Goal: Task Accomplishment & Management: Use online tool/utility

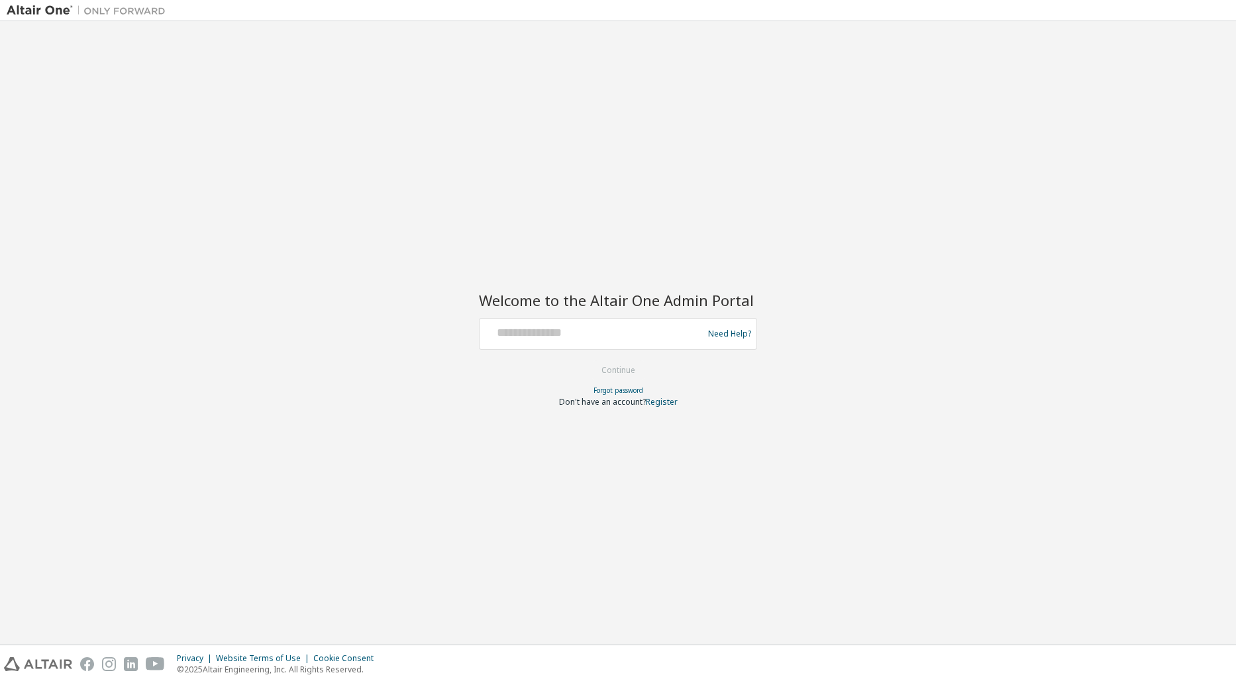
click at [538, 320] on div "Need Help?" at bounding box center [618, 334] width 278 height 32
click at [550, 334] on input "text" at bounding box center [593, 330] width 217 height 19
type input "**********"
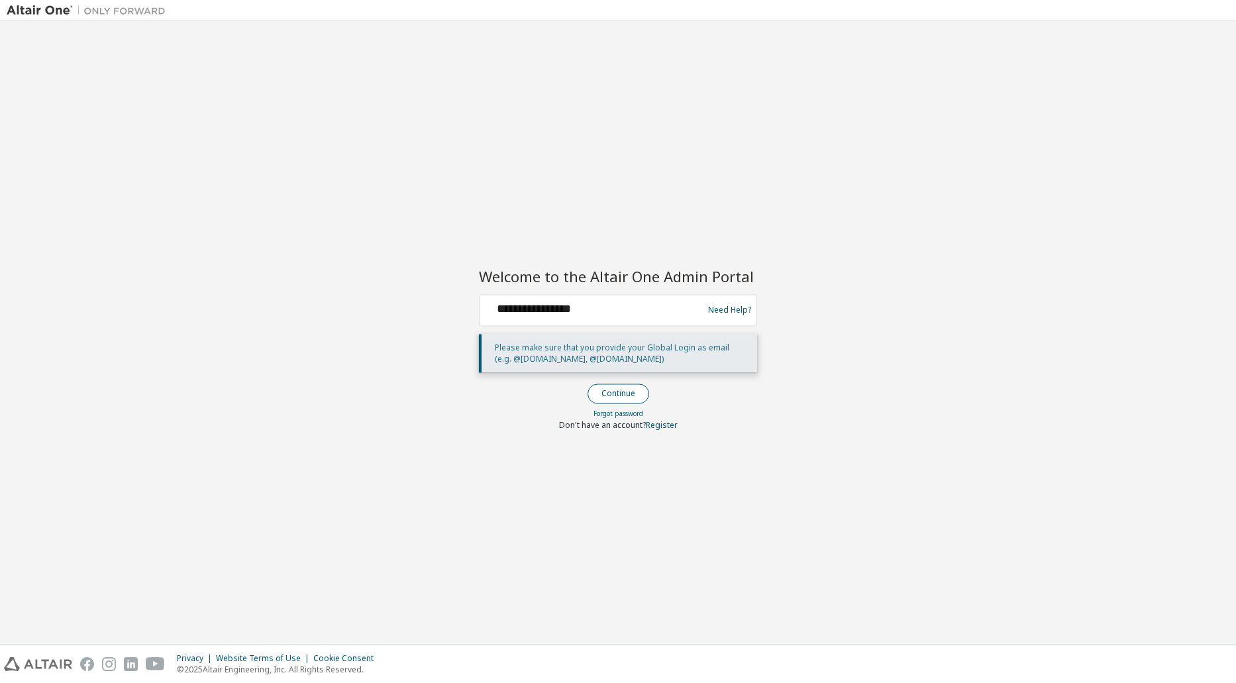
click at [629, 384] on button "Continue" at bounding box center [618, 393] width 62 height 20
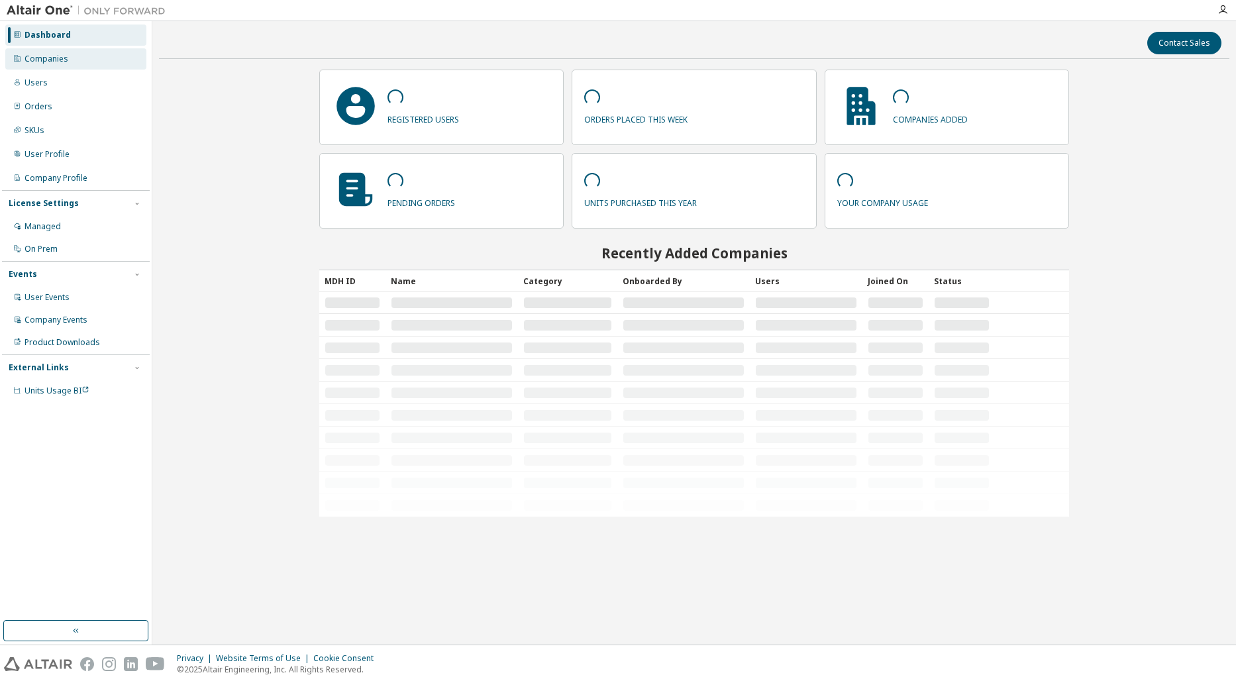
click at [41, 54] on div "Companies" at bounding box center [47, 59] width 44 height 11
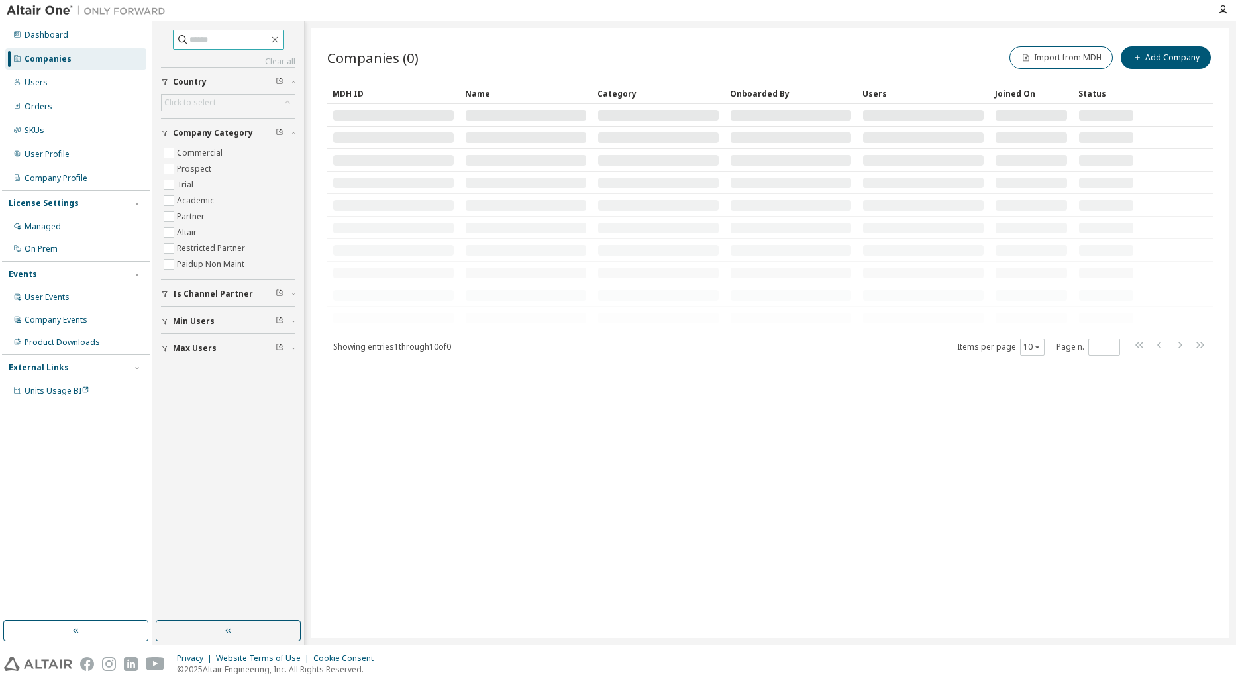
click at [266, 36] on input "text" at bounding box center [228, 39] width 79 height 13
type input "*"
type input "*******"
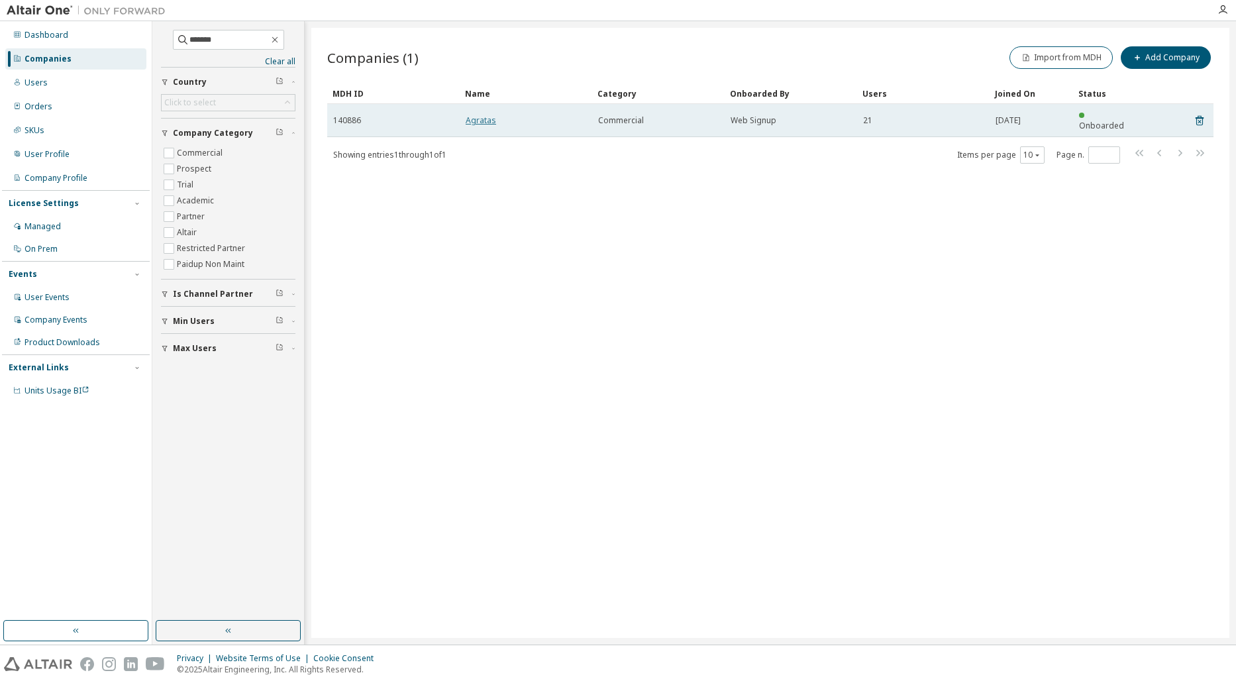
click at [490, 115] on link "Agratas" at bounding box center [481, 120] width 30 height 11
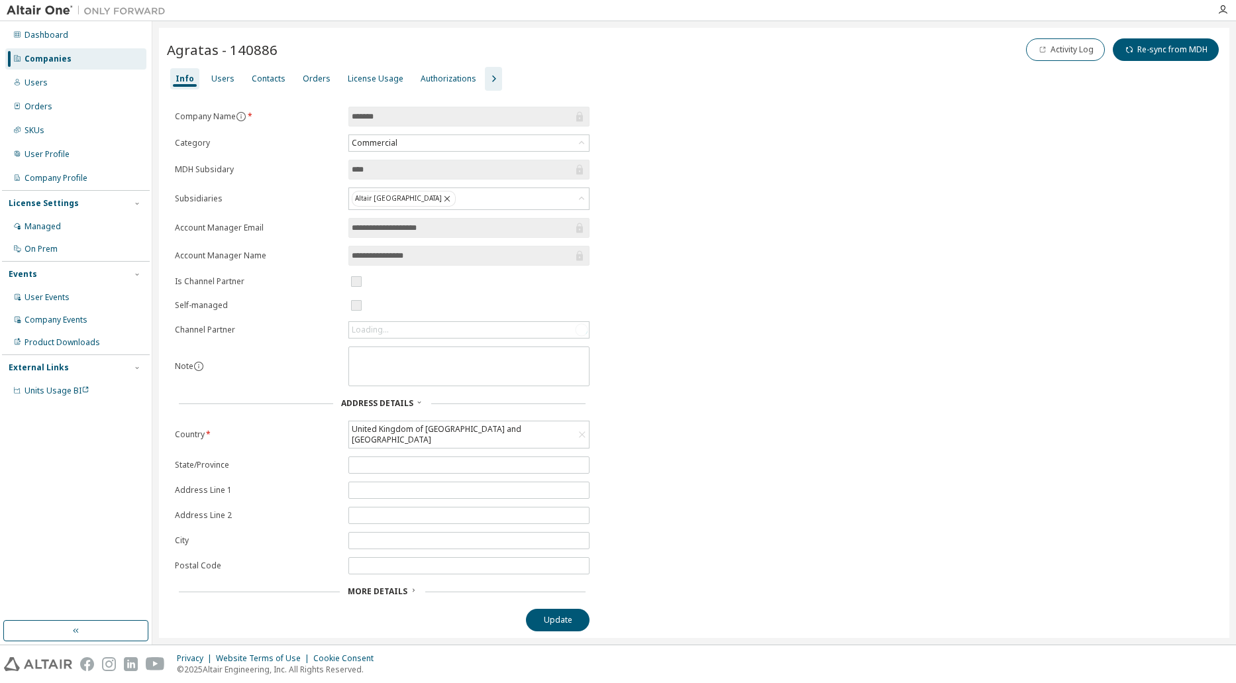
click at [482, 89] on div "**********" at bounding box center [694, 333] width 1070 height 611
click at [378, 83] on div "License Usage" at bounding box center [376, 79] width 56 height 11
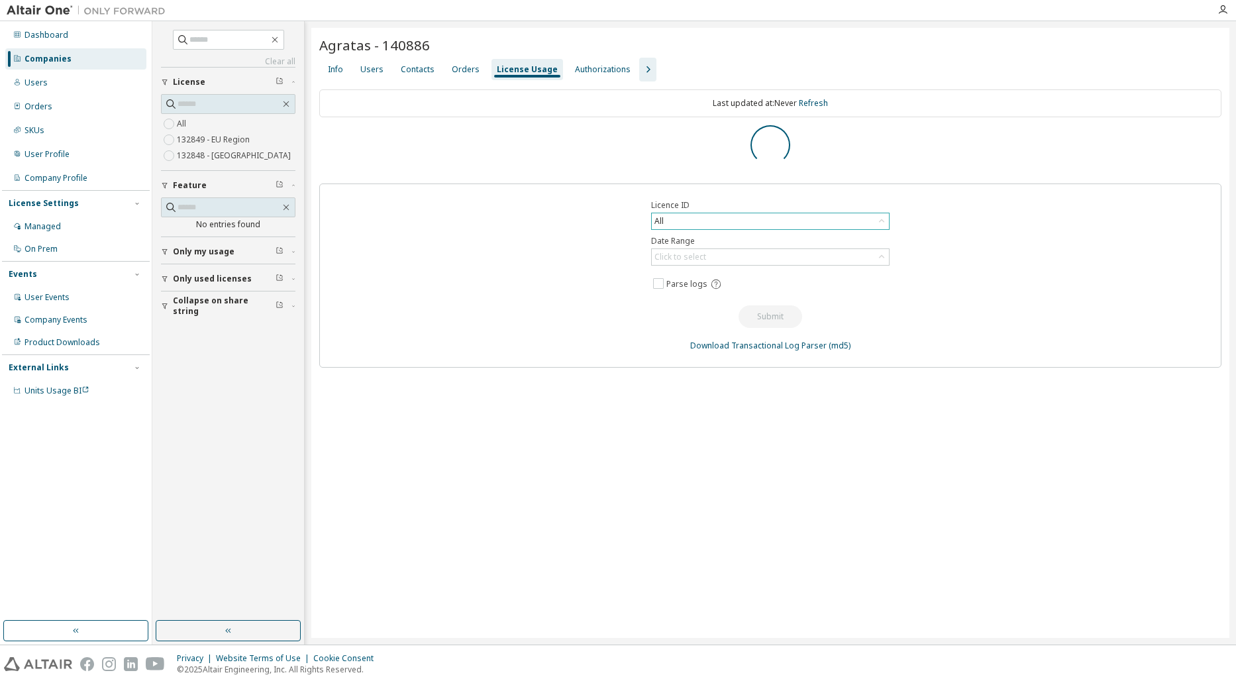
click at [701, 224] on div "All" at bounding box center [770, 221] width 237 height 16
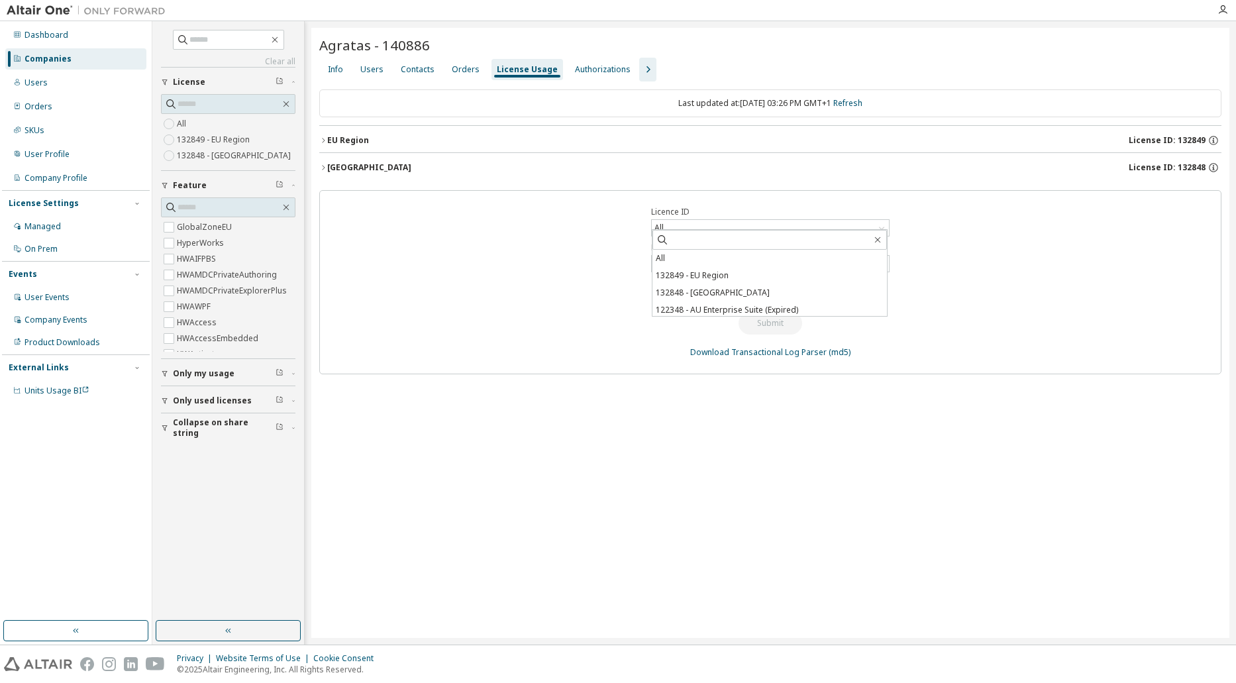
click at [1012, 287] on div "Licence ID All All 132849 - EU Region 132848 - Asia Region 122348 - AU Enterpri…" at bounding box center [770, 282] width 902 height 184
click at [771, 261] on div "Click to select" at bounding box center [770, 264] width 237 height 16
click at [763, 319] on li "Year to date" at bounding box center [769, 317] width 234 height 17
click at [1029, 289] on div "Licence ID All Date Range Year to date Parse logs Submit Download Transactional…" at bounding box center [770, 282] width 902 height 184
click at [684, 291] on span "Parse logs" at bounding box center [686, 290] width 41 height 11
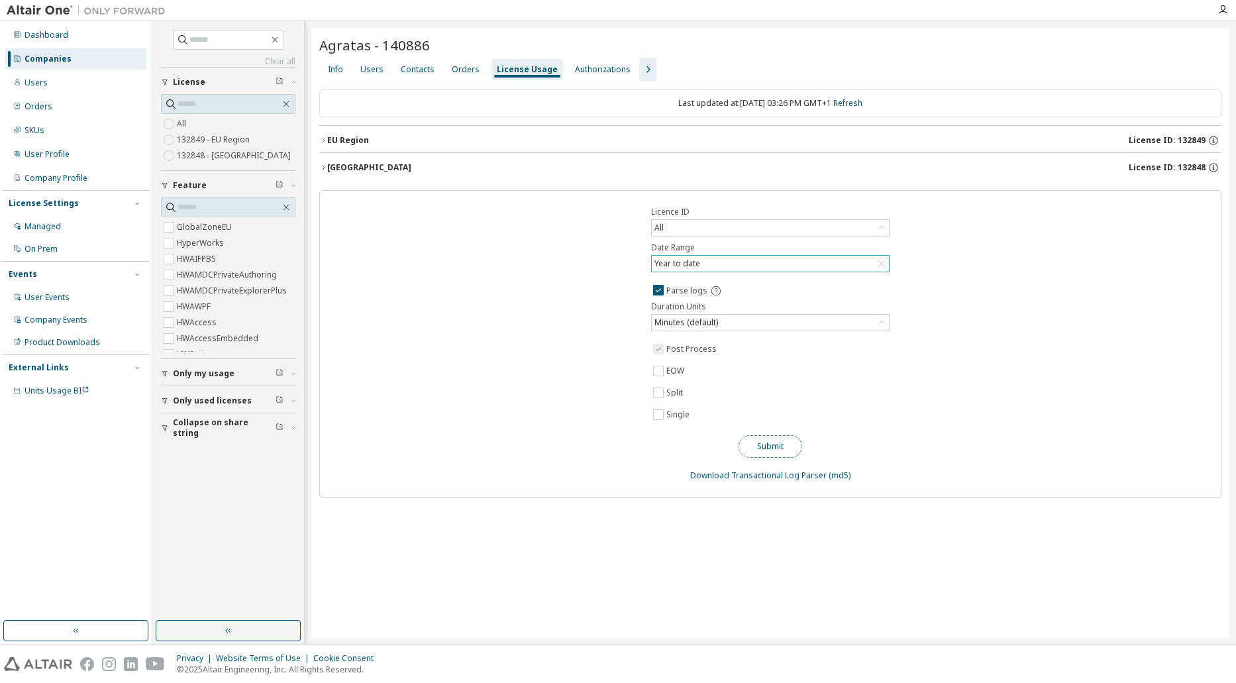
click at [773, 446] on button "Submit" at bounding box center [770, 446] width 64 height 23
click at [1108, 456] on div "Licence ID All Date Range Year to date Parse logs Duration Units Minutes (defau…" at bounding box center [770, 343] width 902 height 307
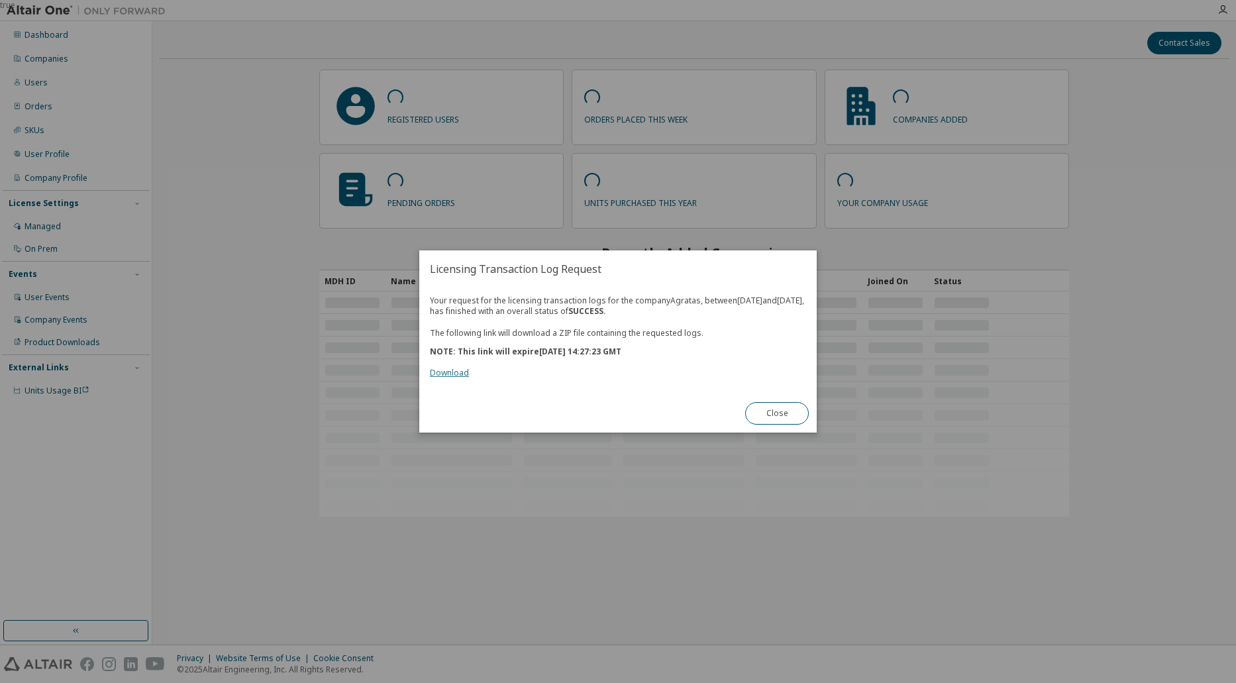
click at [460, 376] on link "Download" at bounding box center [449, 372] width 39 height 11
click at [785, 421] on button "Close" at bounding box center [777, 413] width 64 height 23
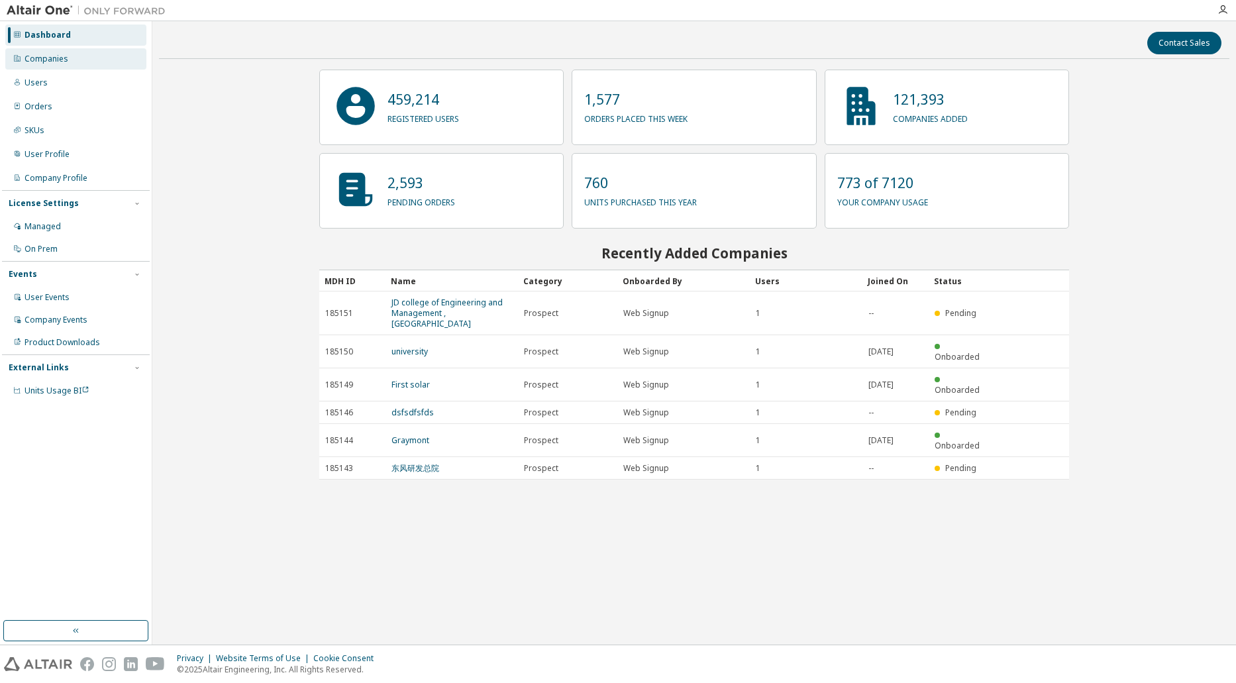
click at [58, 52] on div "Companies" at bounding box center [75, 58] width 141 height 21
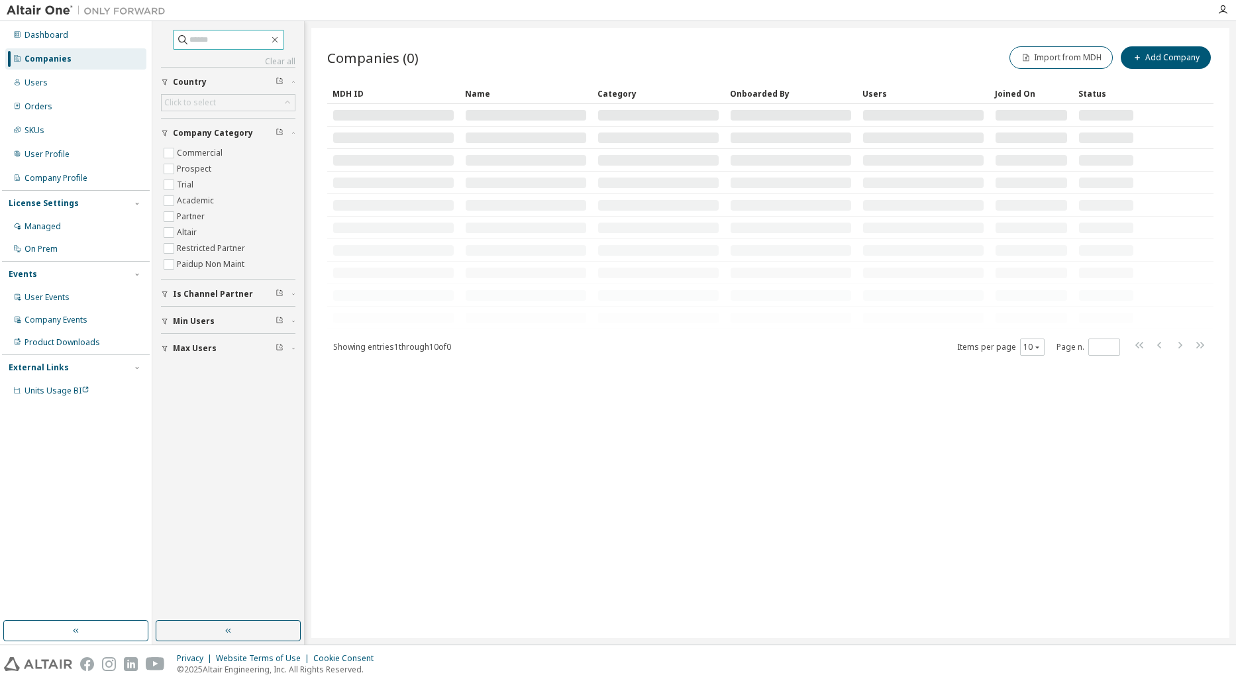
click at [202, 39] on input "text" at bounding box center [228, 39] width 79 height 13
type input "*******"
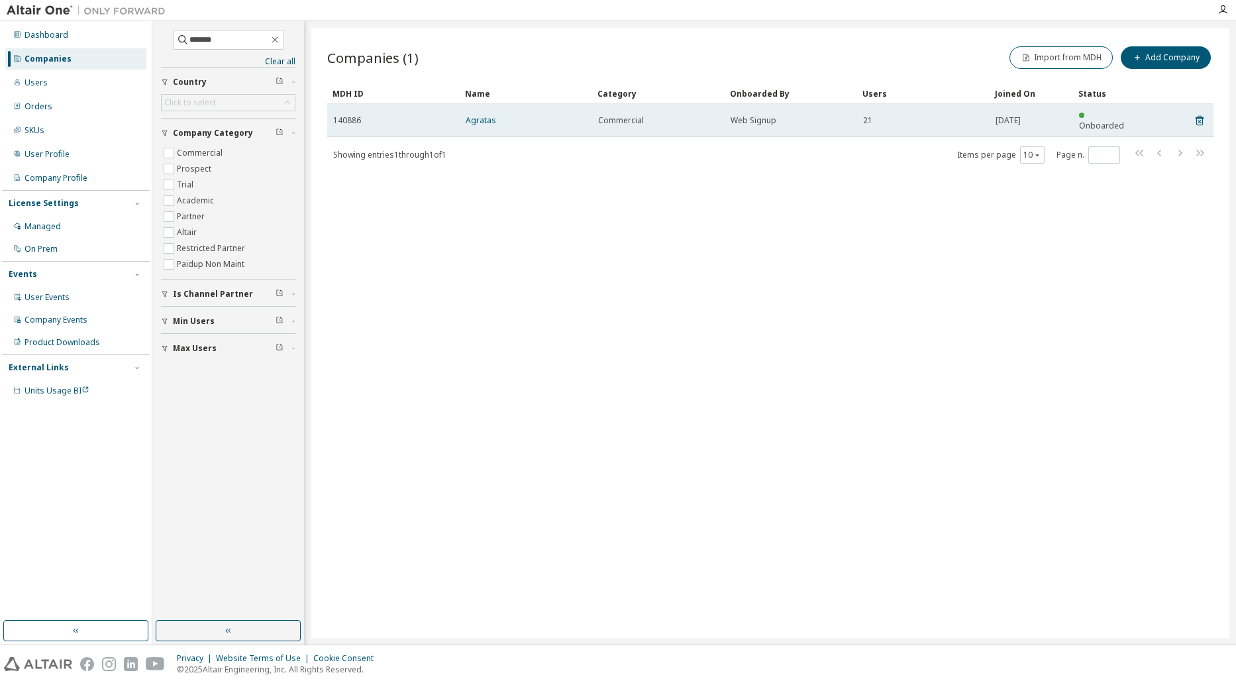
click at [447, 120] on div "140886" at bounding box center [393, 120] width 121 height 11
click at [464, 119] on td "Agratas" at bounding box center [526, 120] width 132 height 33
click at [476, 115] on link "Agratas" at bounding box center [481, 120] width 30 height 11
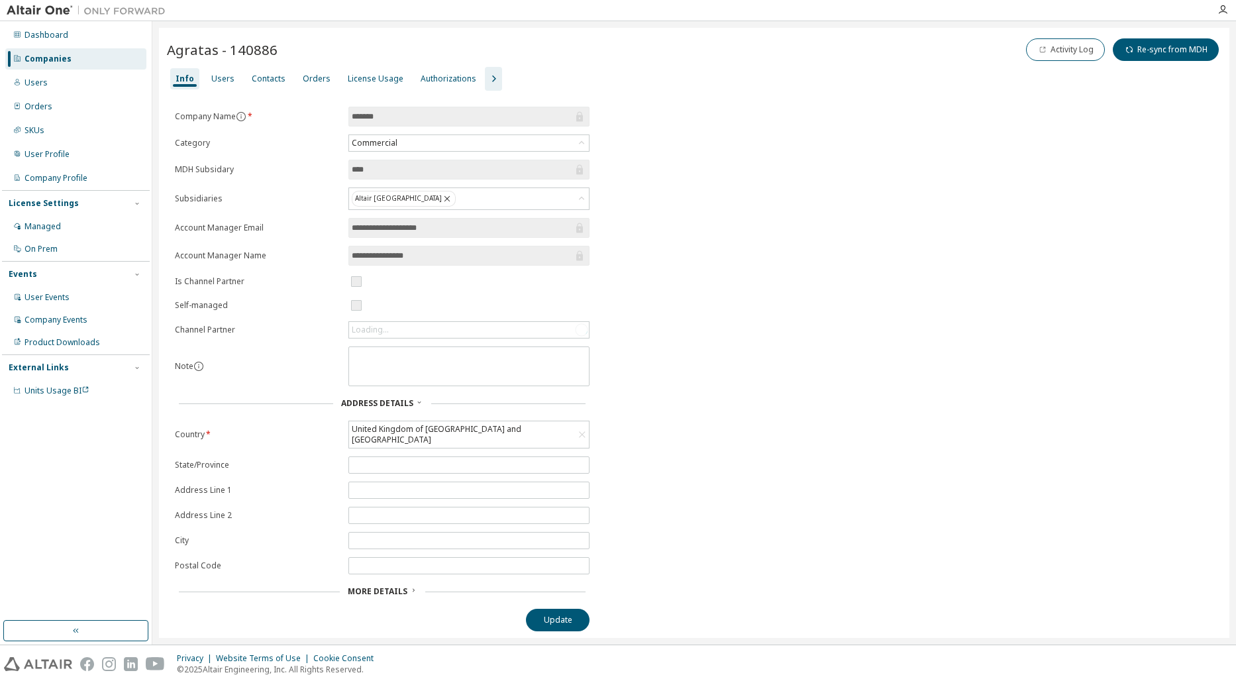
click at [362, 83] on div "License Usage" at bounding box center [375, 78] width 66 height 21
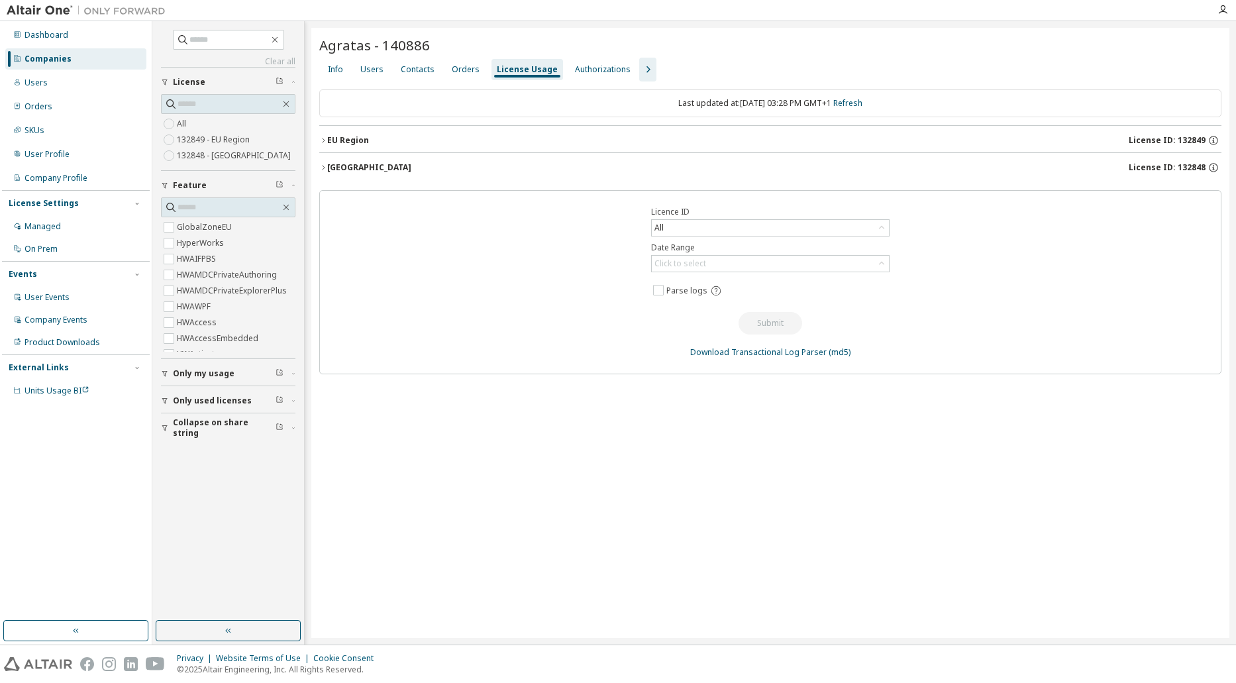
click at [327, 142] on icon "button" at bounding box center [323, 140] width 8 height 8
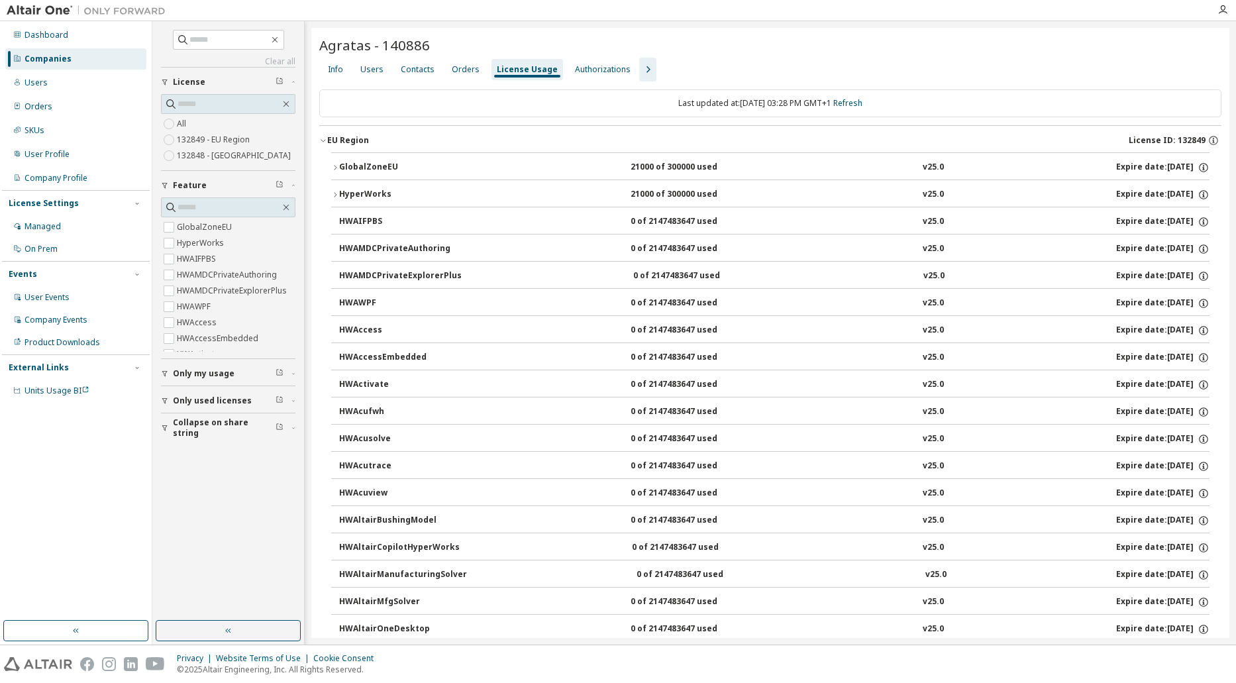
click at [323, 140] on icon "button" at bounding box center [323, 140] width 8 height 8
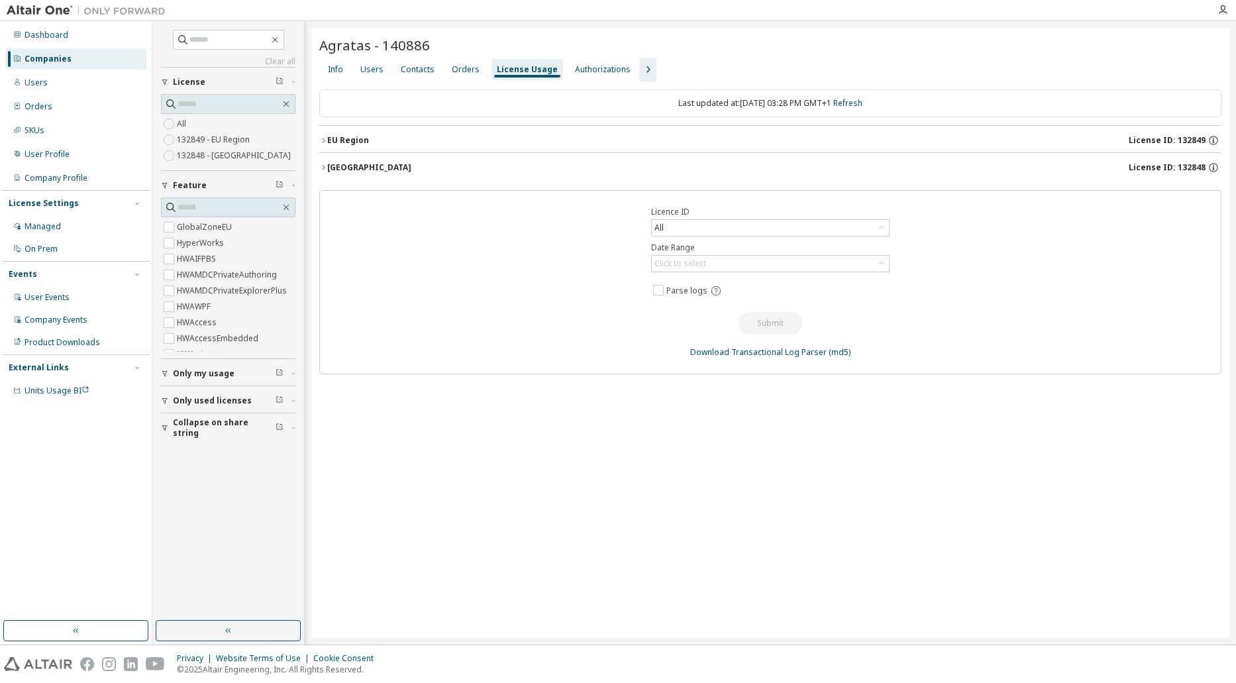
click at [325, 168] on icon "button" at bounding box center [323, 167] width 3 height 5
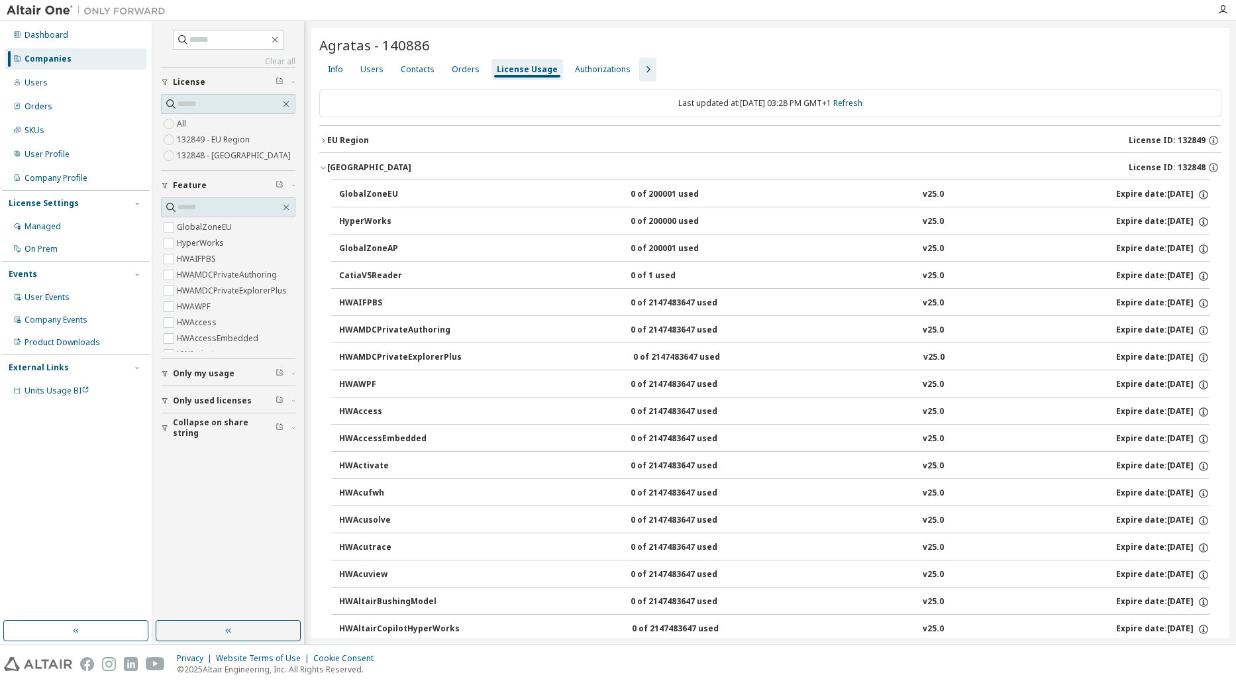
click at [325, 168] on icon "button" at bounding box center [323, 168] width 5 height 3
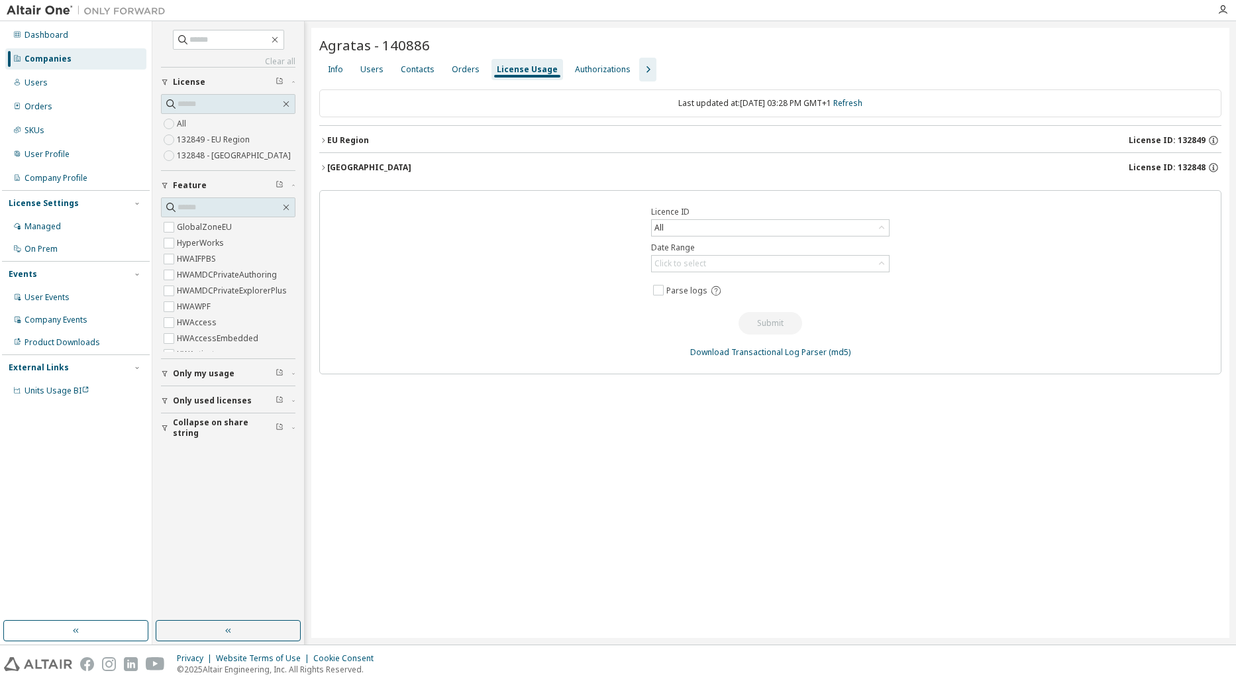
click at [521, 72] on div "License Usage" at bounding box center [527, 69] width 61 height 11
click at [353, 165] on div "Asia Region" at bounding box center [369, 167] width 84 height 11
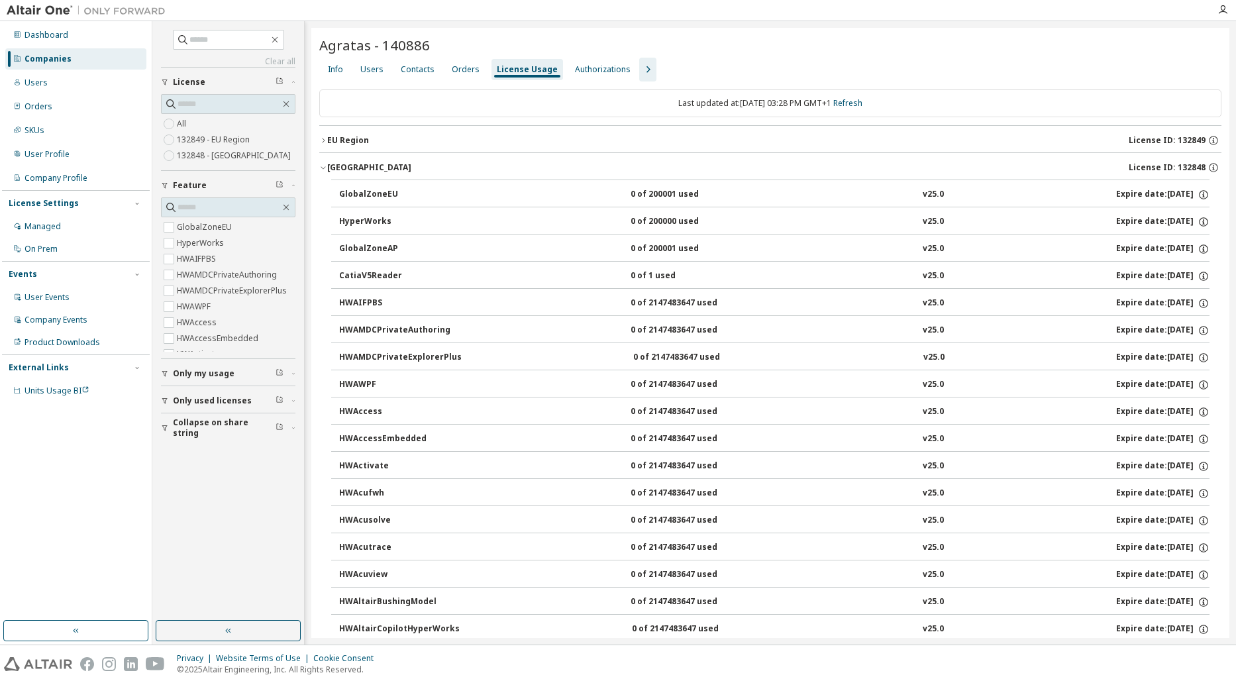
click at [325, 140] on icon "button" at bounding box center [323, 140] width 8 height 8
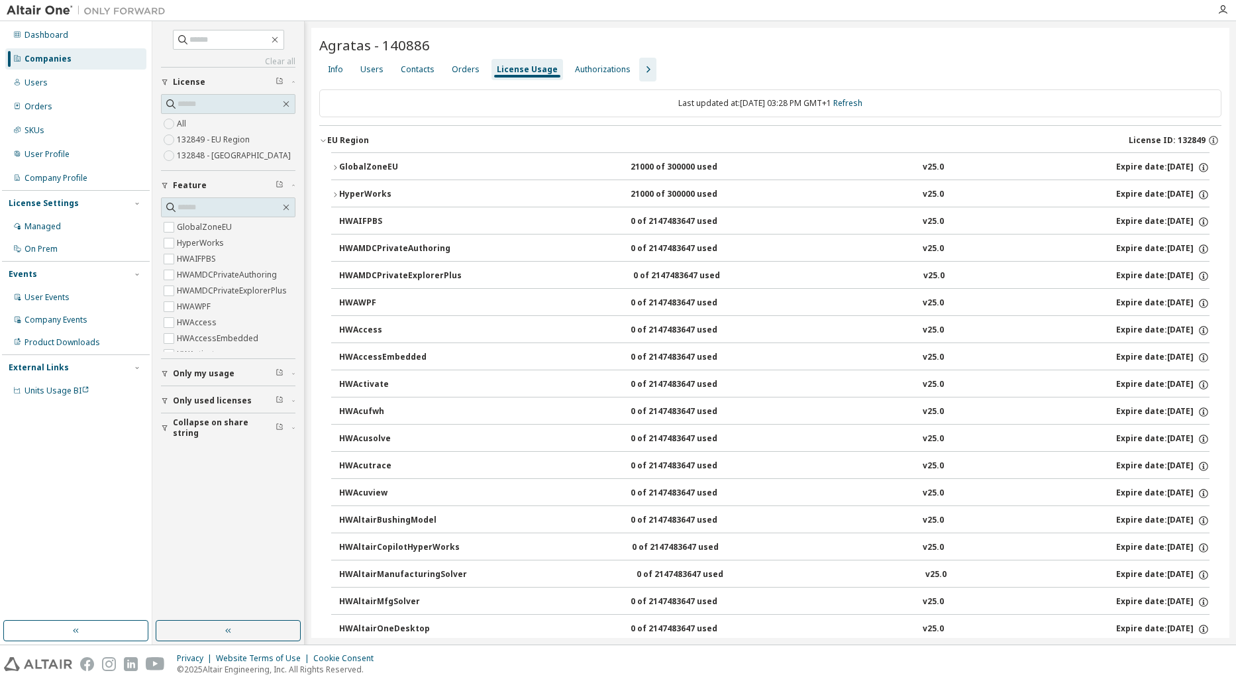
click at [325, 136] on button "EU Region License ID: 132849" at bounding box center [770, 140] width 902 height 29
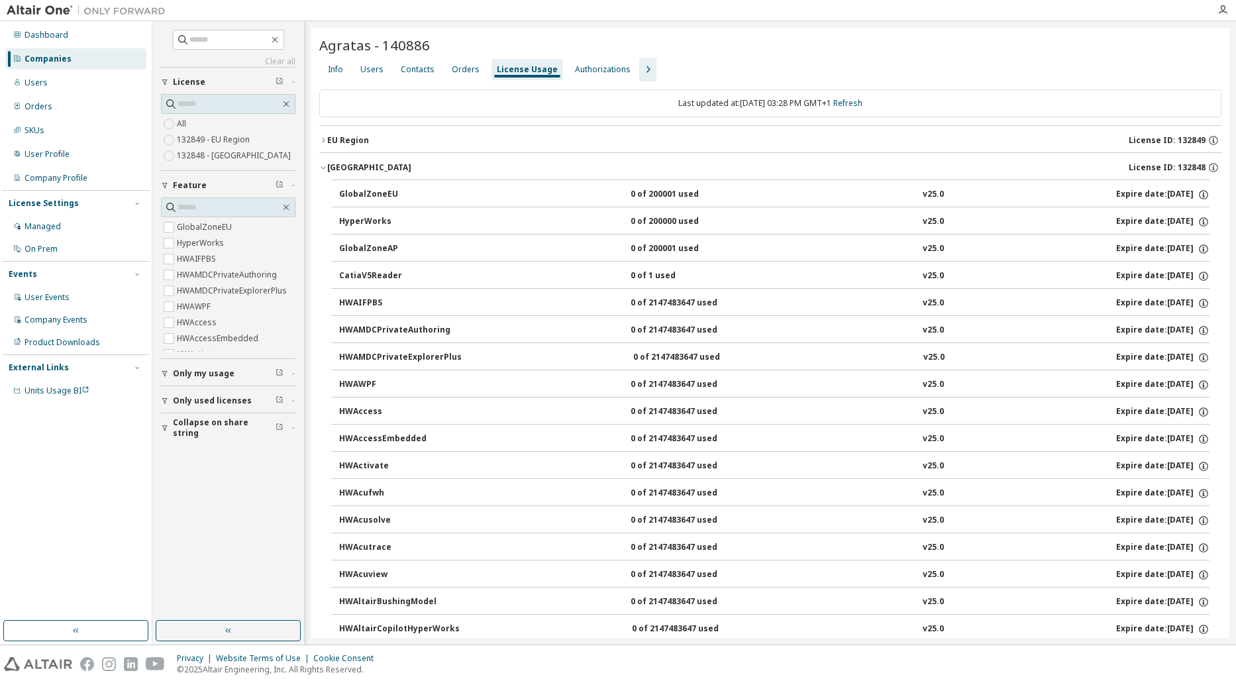
click at [320, 164] on icon "button" at bounding box center [323, 168] width 8 height 8
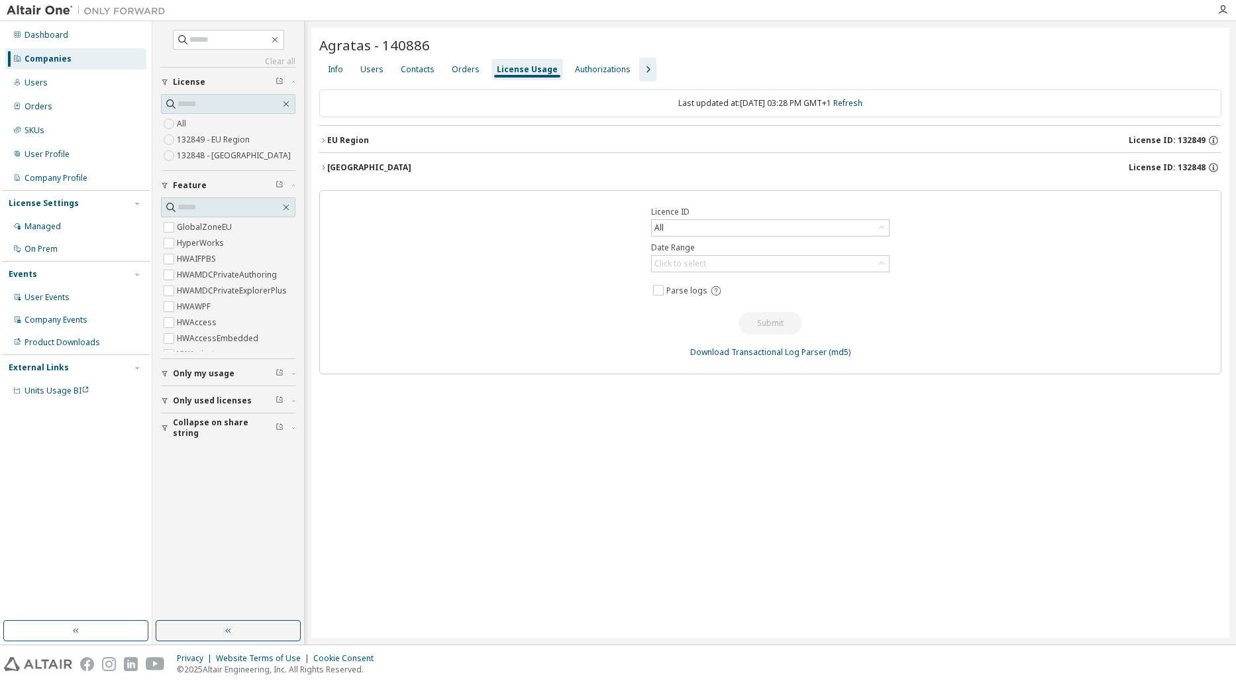
click at [642, 72] on icon "button" at bounding box center [648, 70] width 16 height 16
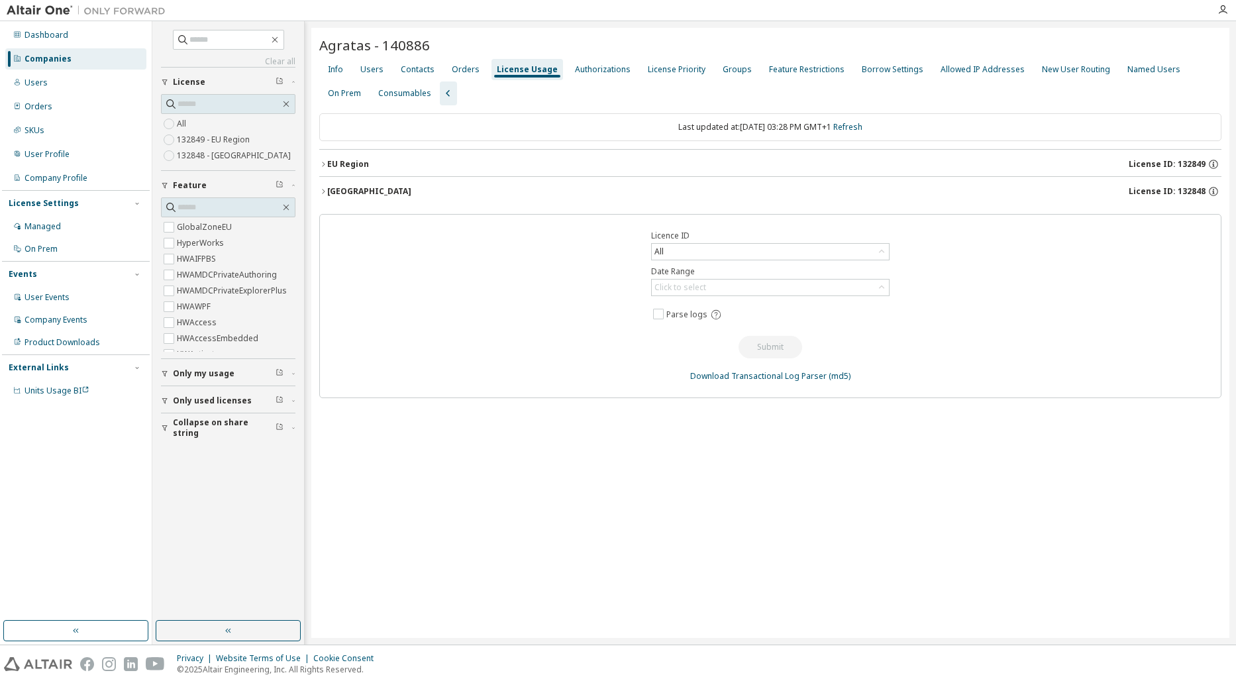
click at [330, 189] on div "Asia Region" at bounding box center [369, 191] width 84 height 11
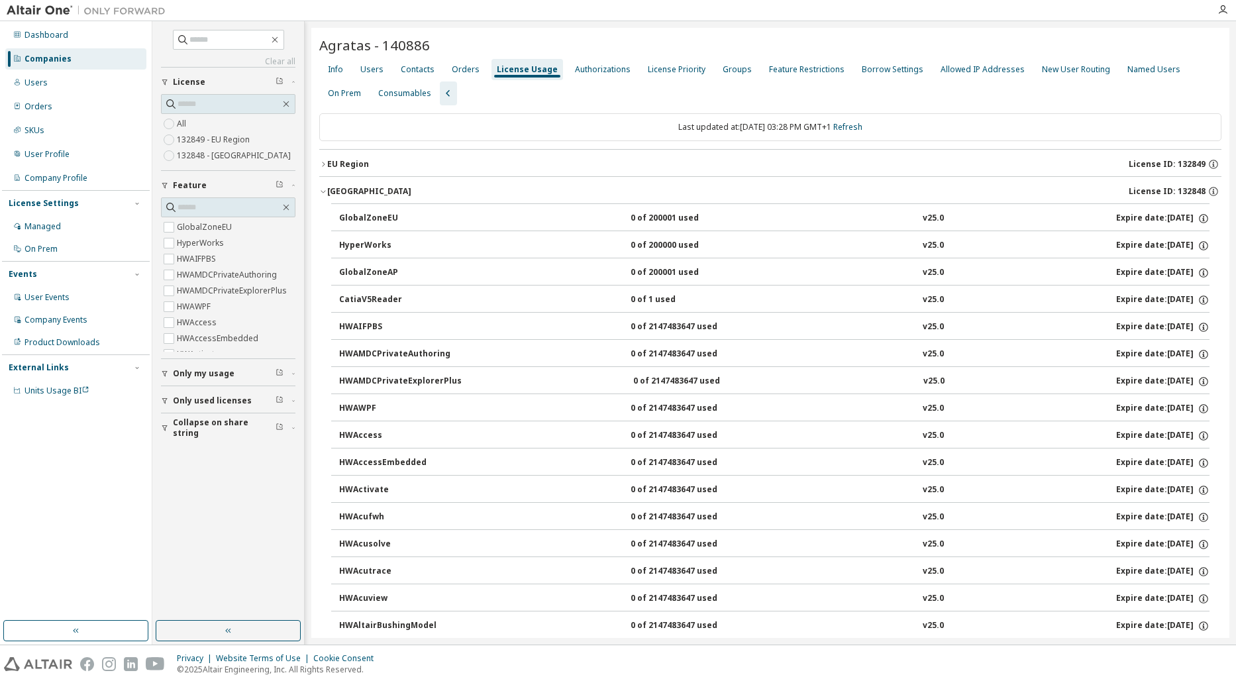
click at [360, 187] on div "Asia Region" at bounding box center [369, 191] width 84 height 11
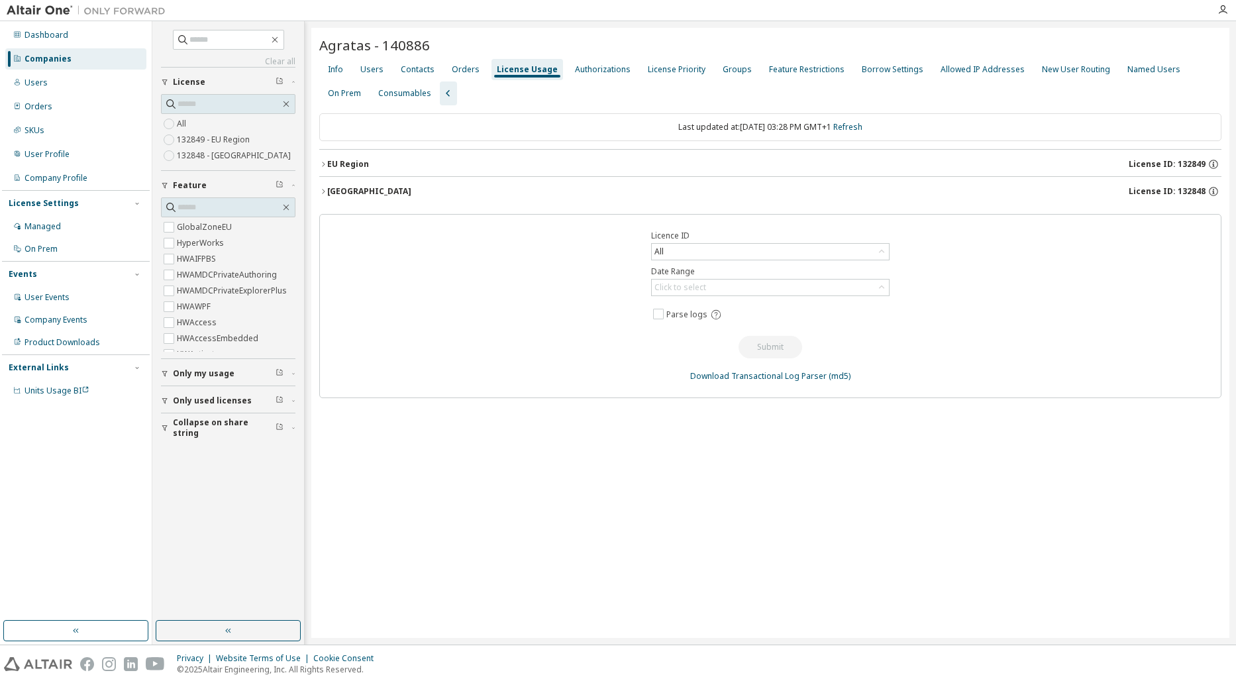
click at [358, 163] on div "EU Region" at bounding box center [348, 164] width 42 height 11
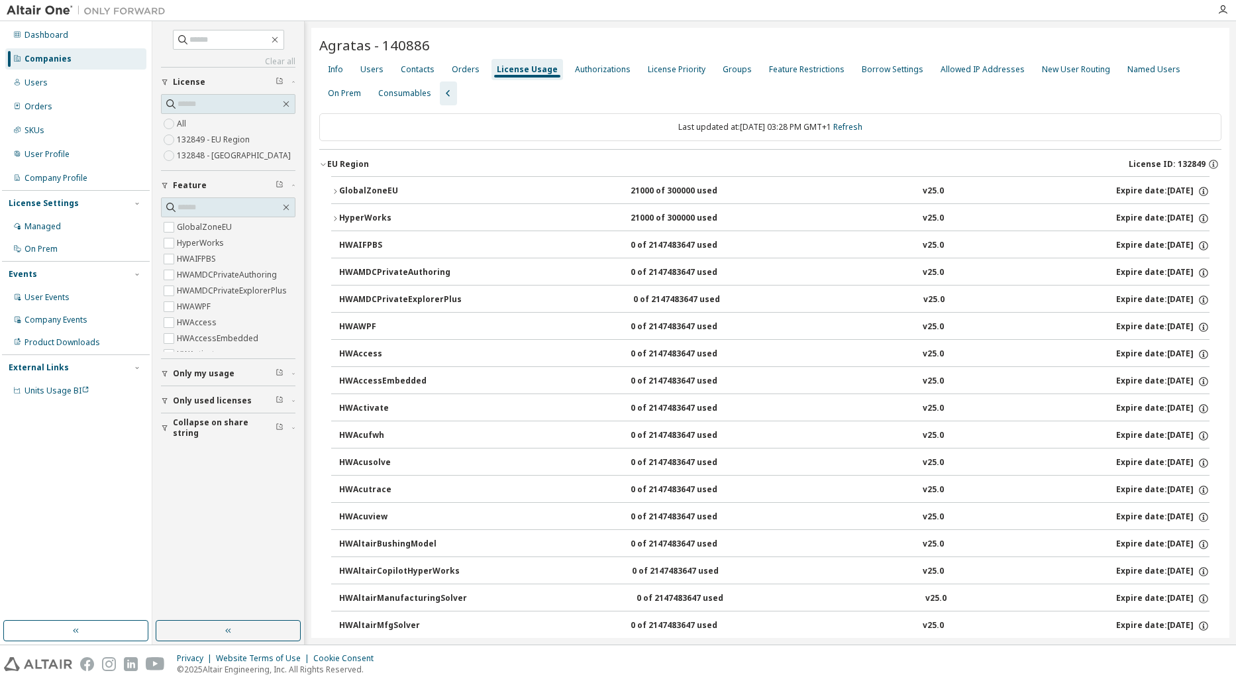
click at [334, 160] on div "EU Region" at bounding box center [348, 164] width 42 height 11
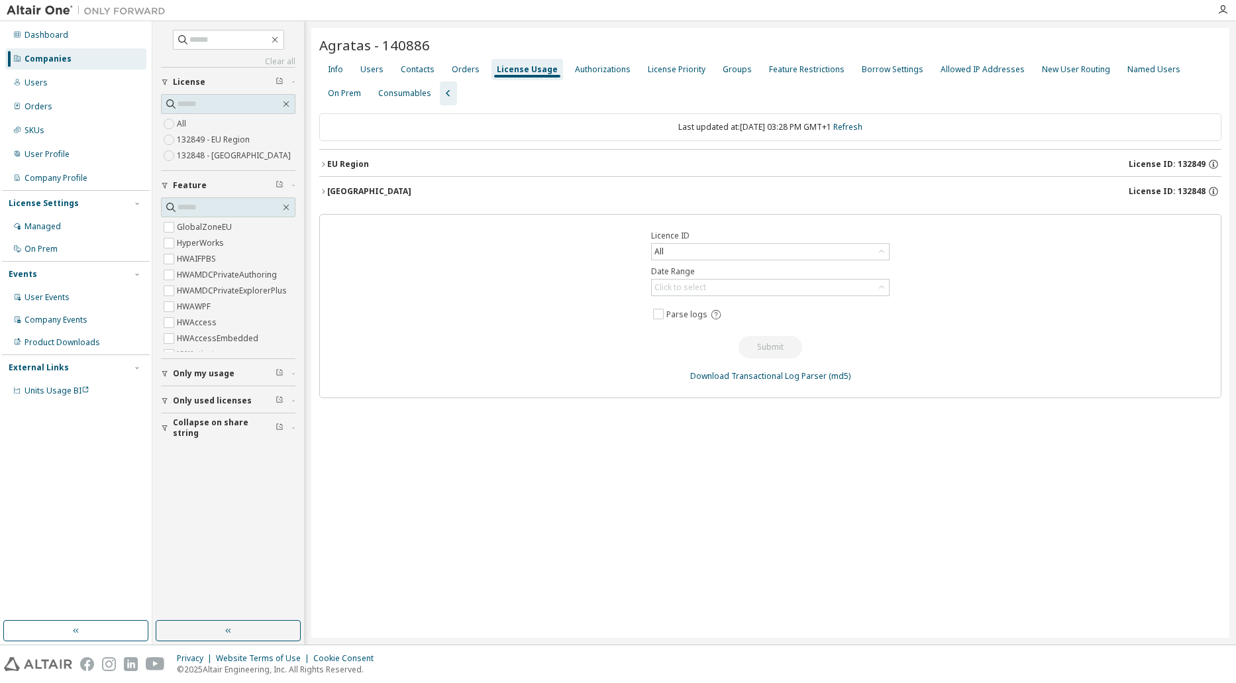
click at [770, 425] on div "Agratas - 140886 Clear Load Save Save As Field Operator Value Select filter Sel…" at bounding box center [770, 333] width 918 height 610
click at [715, 313] on icon at bounding box center [716, 315] width 12 height 12
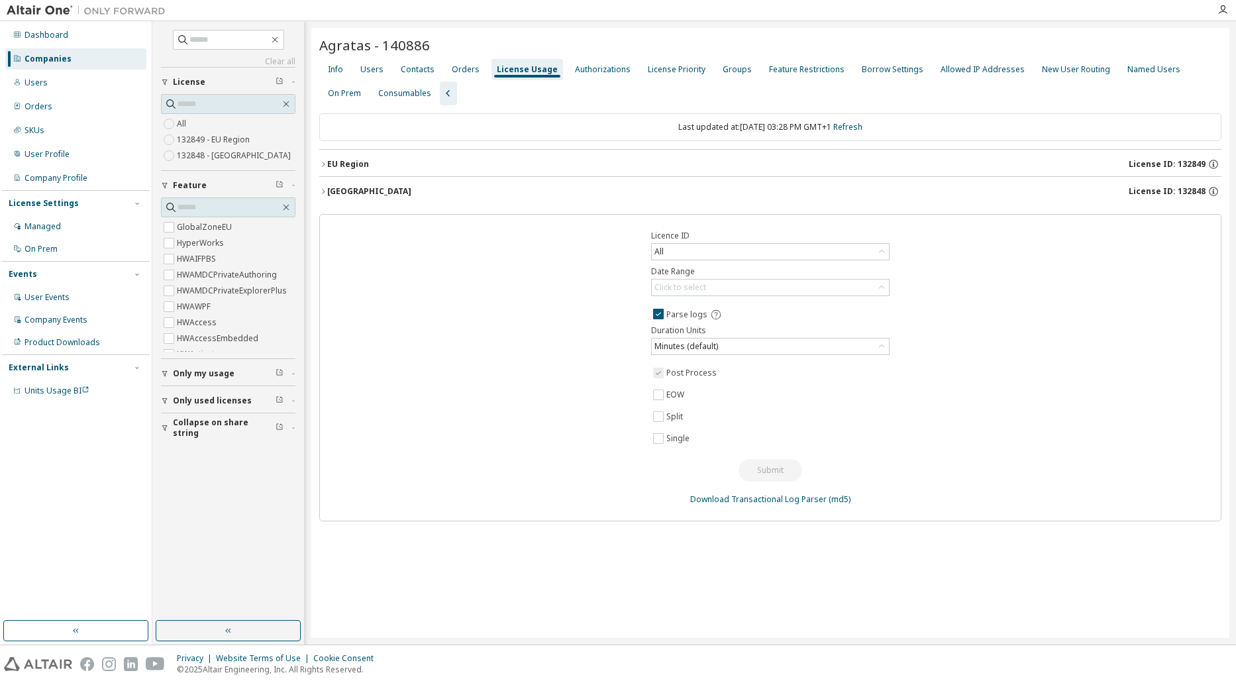
click at [495, 428] on div "Licence ID All Date Range Click to select Parse logs Duration Units Minutes (de…" at bounding box center [770, 367] width 902 height 307
click at [1004, 417] on div "Licence ID All Date Range Click to select Parse logs Duration Units Minutes (de…" at bounding box center [770, 367] width 902 height 307
click at [323, 194] on icon "button" at bounding box center [323, 191] width 8 height 8
click at [323, 193] on icon "button" at bounding box center [323, 191] width 8 height 8
click at [321, 164] on icon "button" at bounding box center [323, 164] width 8 height 8
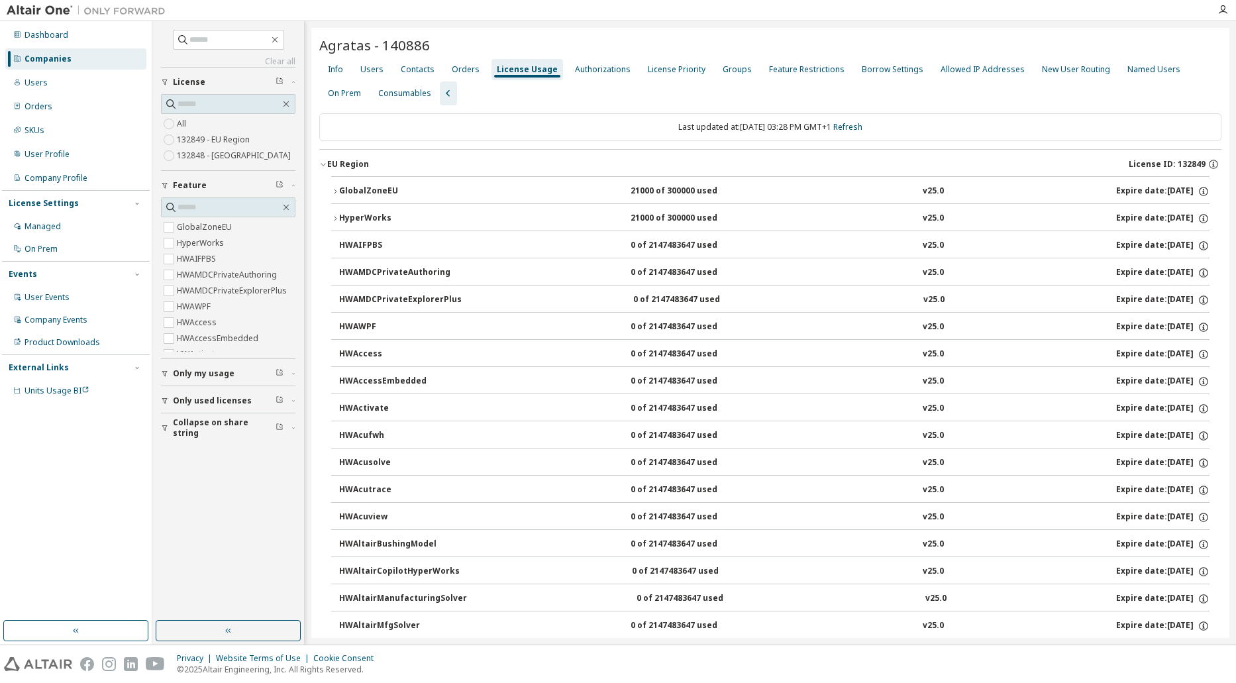
click at [321, 164] on icon "button" at bounding box center [323, 164] width 8 height 8
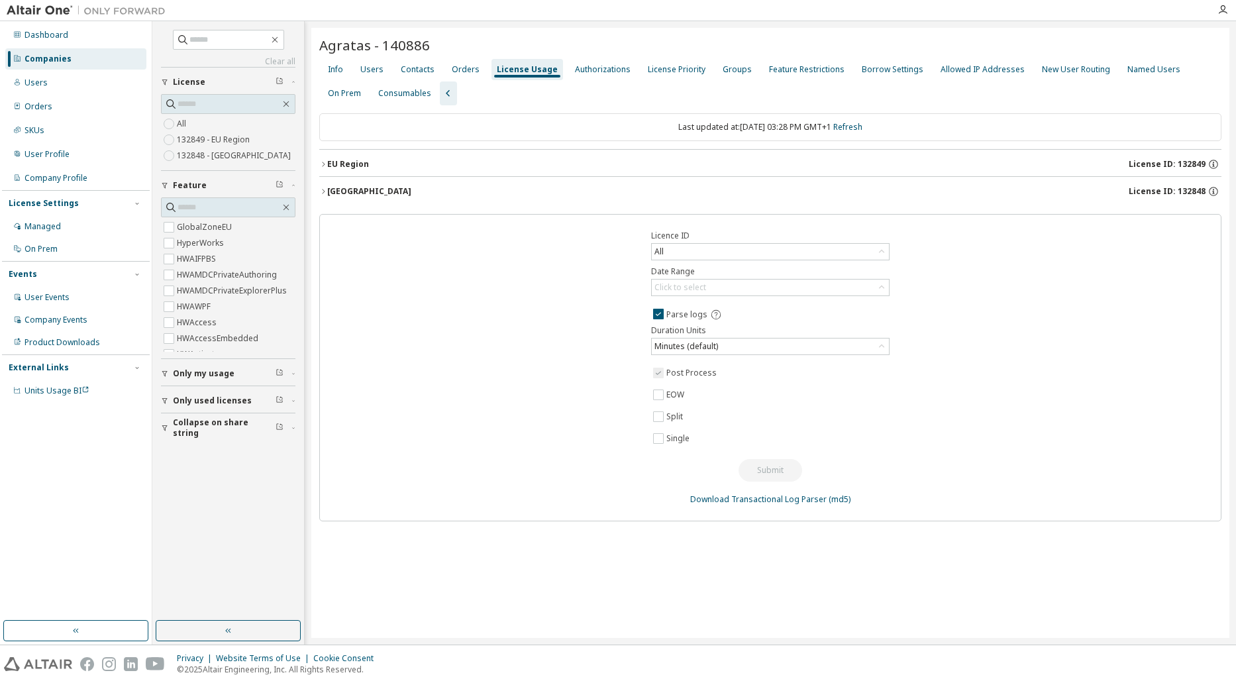
click at [947, 444] on div "Licence ID All Date Range Click to select Parse logs Duration Units Minutes (de…" at bounding box center [770, 367] width 902 height 307
click at [1099, 497] on div "Licence ID All Date Range Click to select Parse logs Duration Units Minutes (de…" at bounding box center [770, 367] width 902 height 307
click at [1169, 428] on div "Licence ID All Date Range Click to select Parse logs Duration Units Minutes (de…" at bounding box center [770, 367] width 902 height 307
click at [733, 246] on div "All" at bounding box center [770, 252] width 237 height 16
click at [709, 299] on li "132849 - EU Region" at bounding box center [769, 305] width 234 height 17
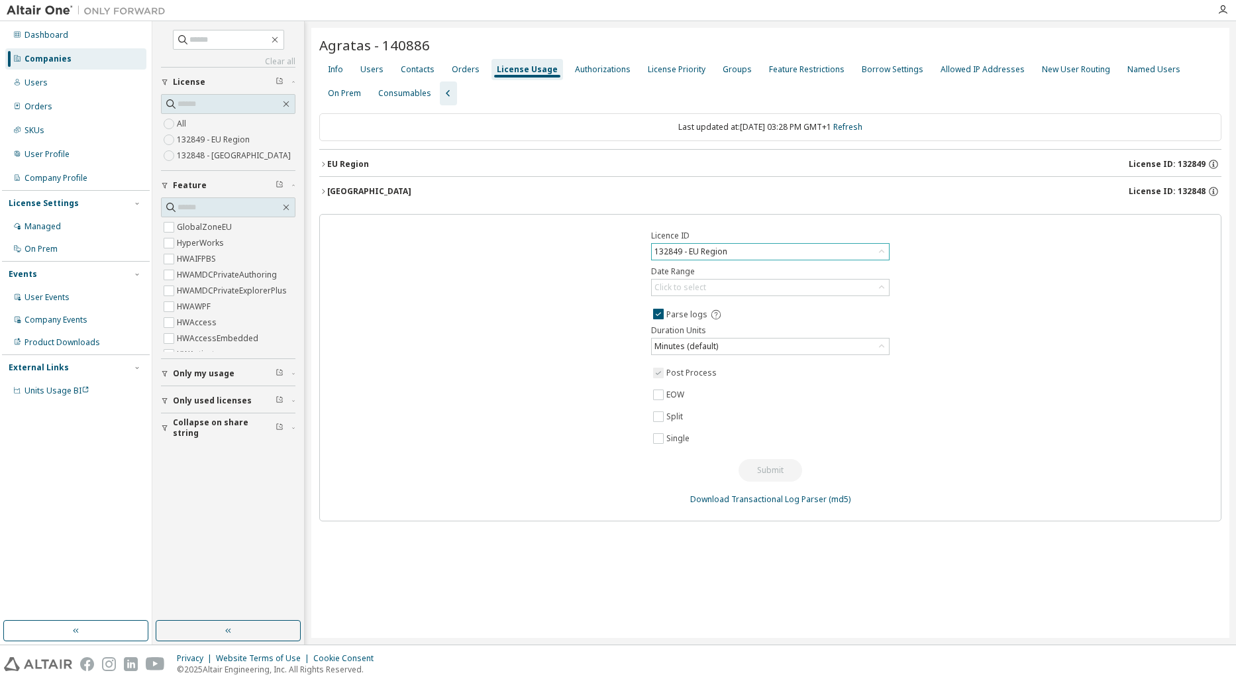
click at [709, 299] on div "Licence ID 132849 - EU Region Date Range Click to select Parse logs Duration Un…" at bounding box center [770, 367] width 902 height 307
click at [724, 248] on div "132849 - EU Region" at bounding box center [690, 251] width 77 height 15
drag, startPoint x: 715, startPoint y: 271, endPoint x: 705, endPoint y: 297, distance: 27.7
click at [705, 297] on div "All 132849 - EU Region 132848 - Asia Region 122348 - AU Enterprise Suite (Expir…" at bounding box center [770, 303] width 236 height 87
click at [705, 297] on li "All" at bounding box center [769, 288] width 234 height 17
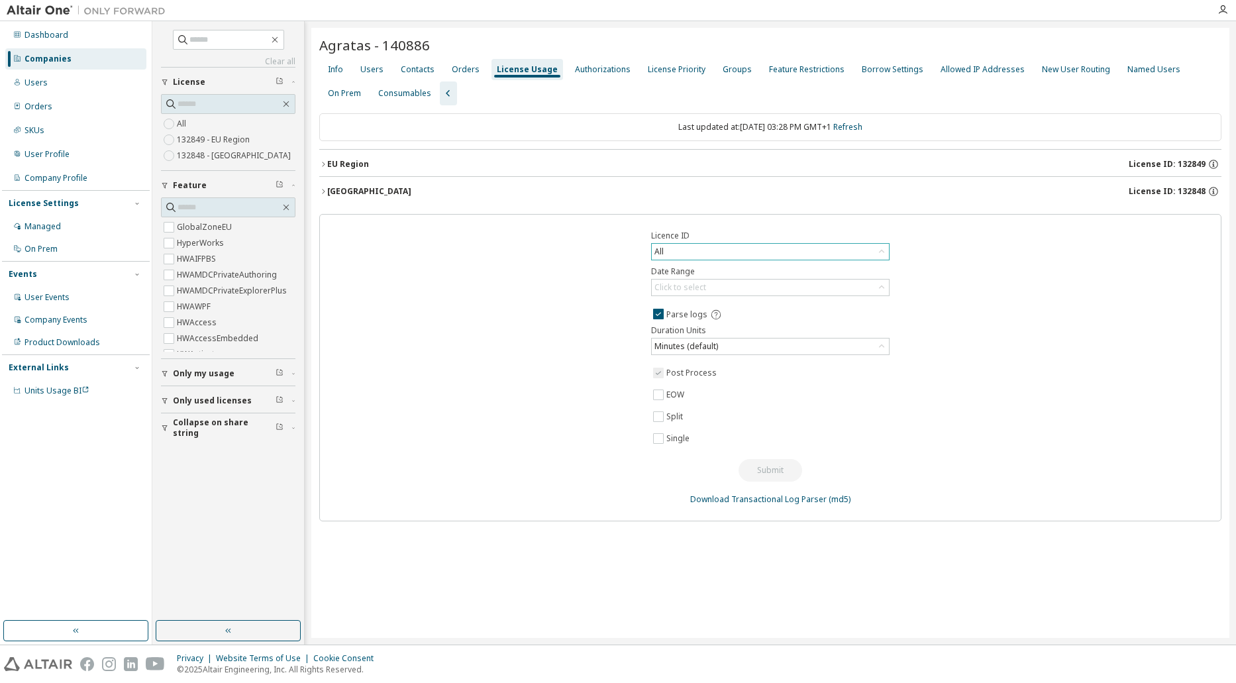
click at [1023, 315] on div "Licence ID All Date Range Click to select Parse logs Duration Units Minutes (de…" at bounding box center [770, 367] width 902 height 307
click at [1014, 486] on div "Licence ID All Date Range Click to select Parse logs Duration Units Minutes (de…" at bounding box center [770, 367] width 902 height 307
click at [717, 346] on div "Minutes (default)" at bounding box center [686, 346] width 68 height 15
click at [708, 287] on div "Click to select" at bounding box center [770, 288] width 237 height 16
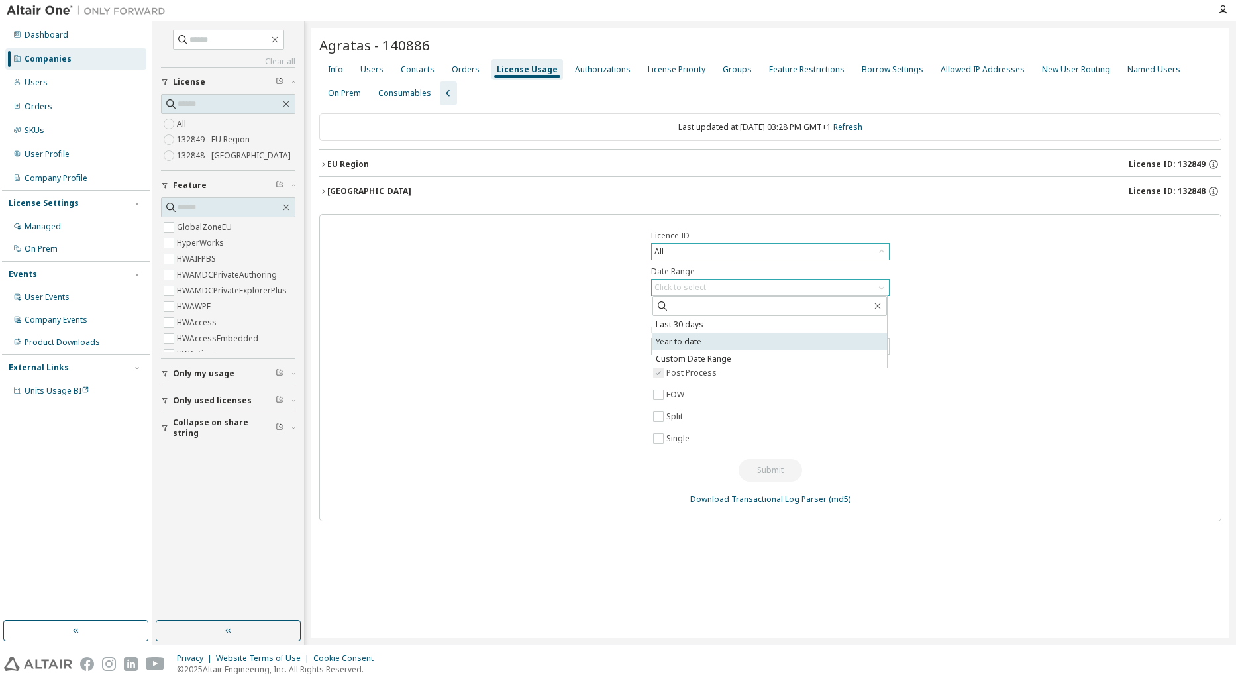
click at [711, 342] on li "Year to date" at bounding box center [769, 341] width 234 height 17
click at [1054, 371] on div "Licence ID All Date Range Year to date Parse logs Duration Units Minutes (defau…" at bounding box center [770, 367] width 902 height 307
click at [350, 187] on div "Asia Region" at bounding box center [369, 191] width 84 height 11
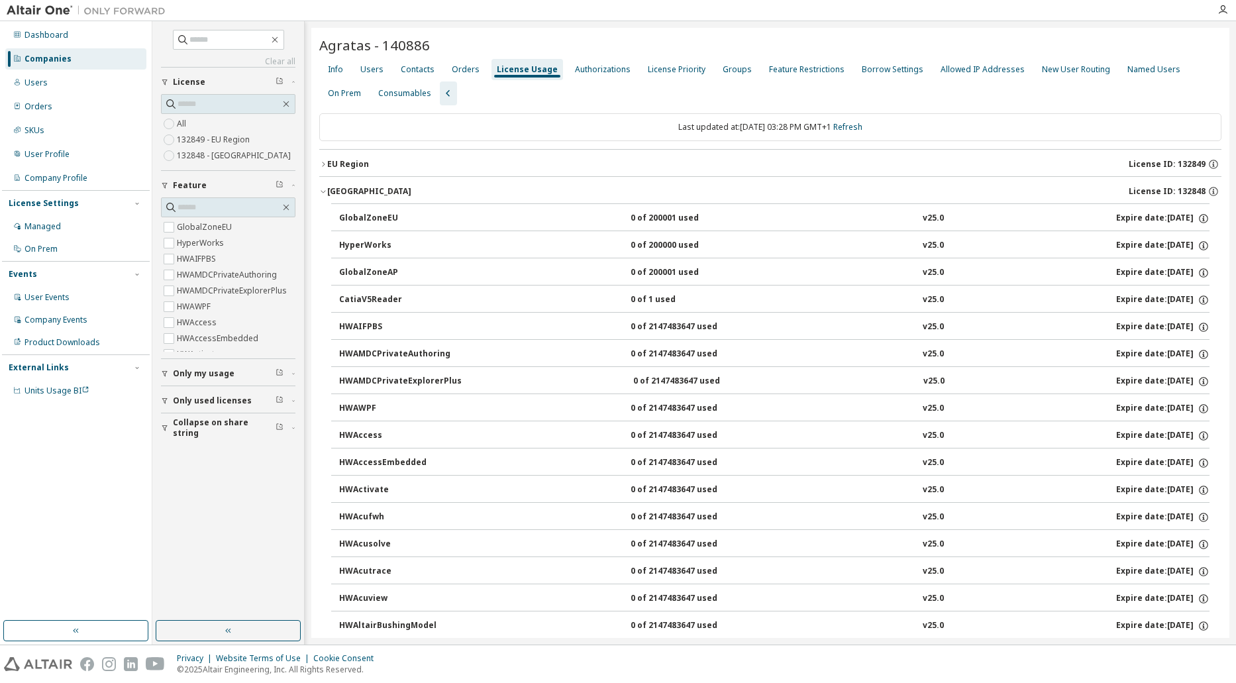
click at [354, 168] on div "EU Region" at bounding box center [348, 164] width 42 height 11
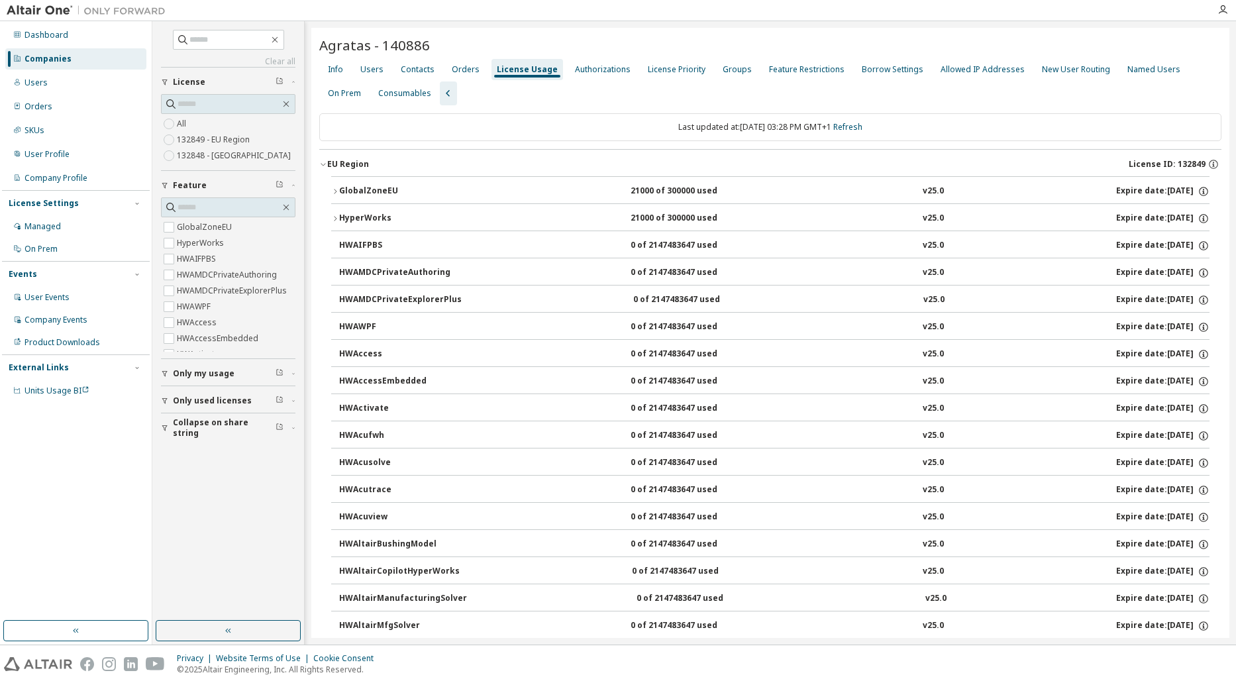
click at [340, 193] on div "GlobalZoneEU" at bounding box center [398, 191] width 119 height 12
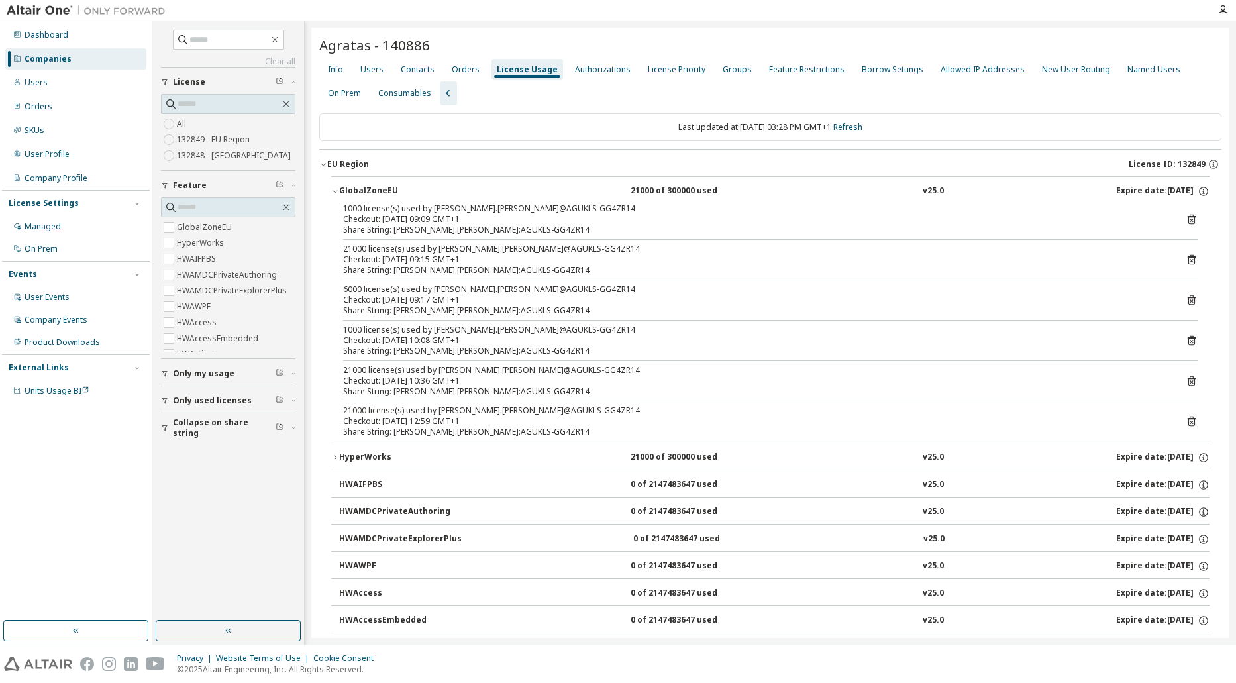
click at [335, 191] on icon "button" at bounding box center [335, 191] width 8 height 8
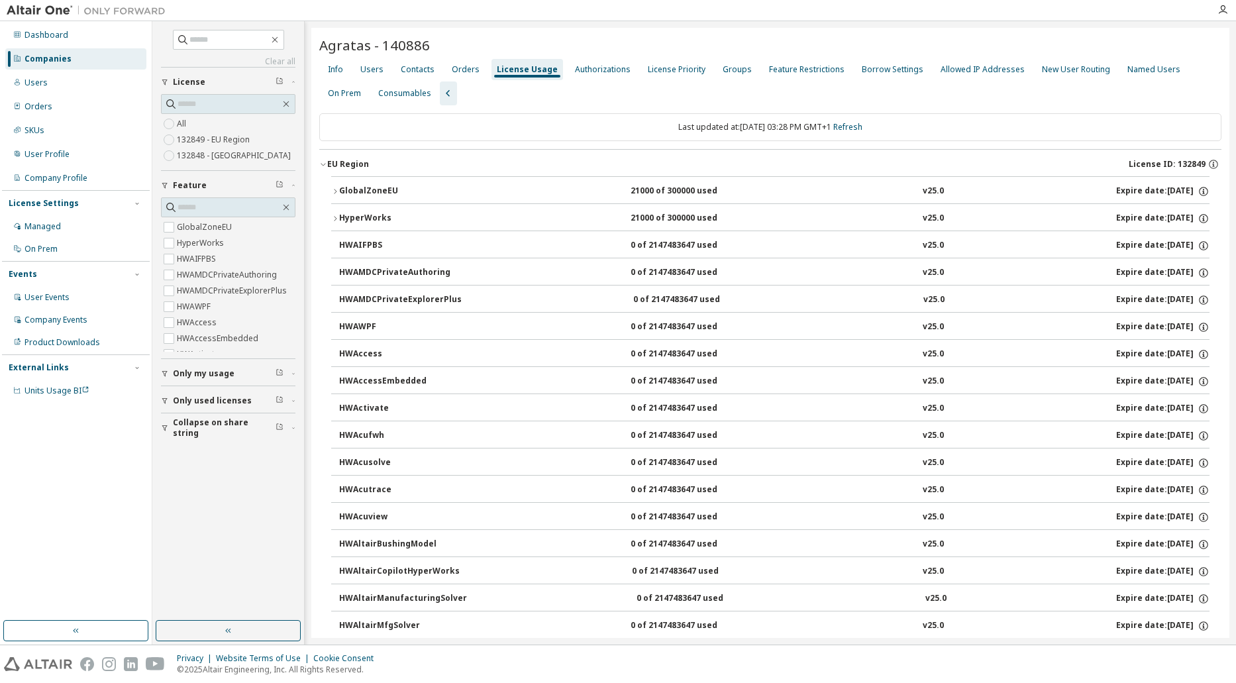
click at [327, 167] on div "EU Region" at bounding box center [348, 164] width 42 height 11
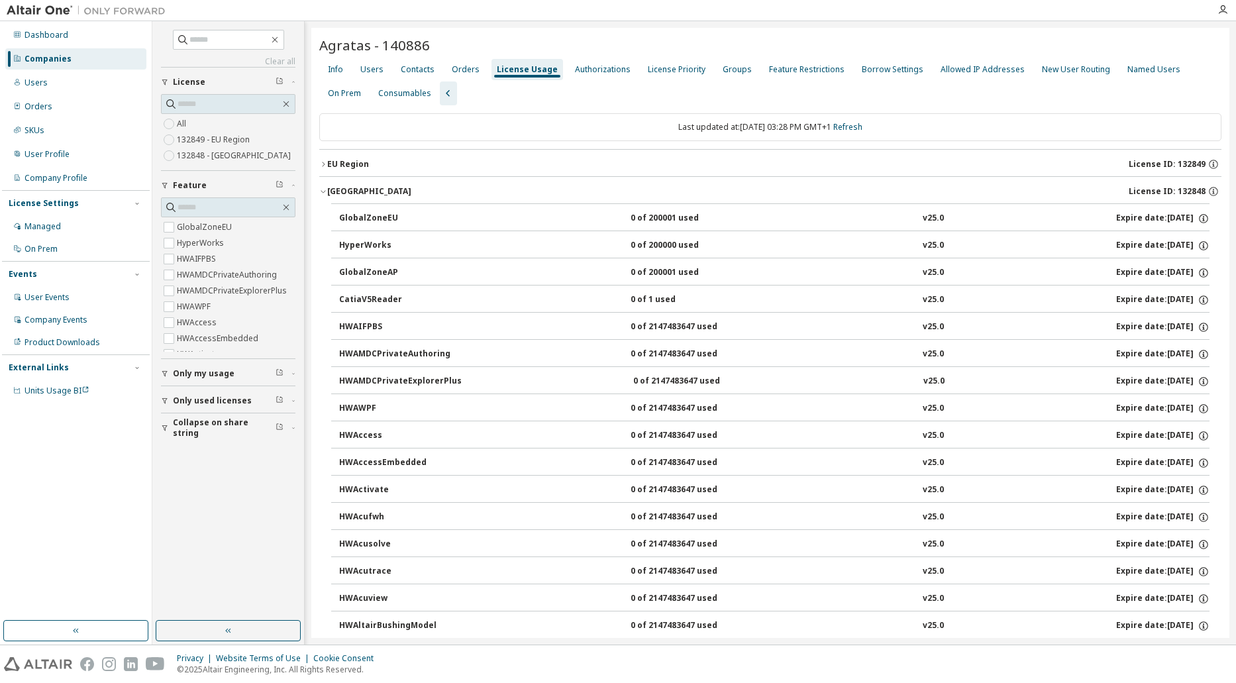
click at [325, 187] on button "Asia Region License ID: 132848" at bounding box center [770, 191] width 902 height 29
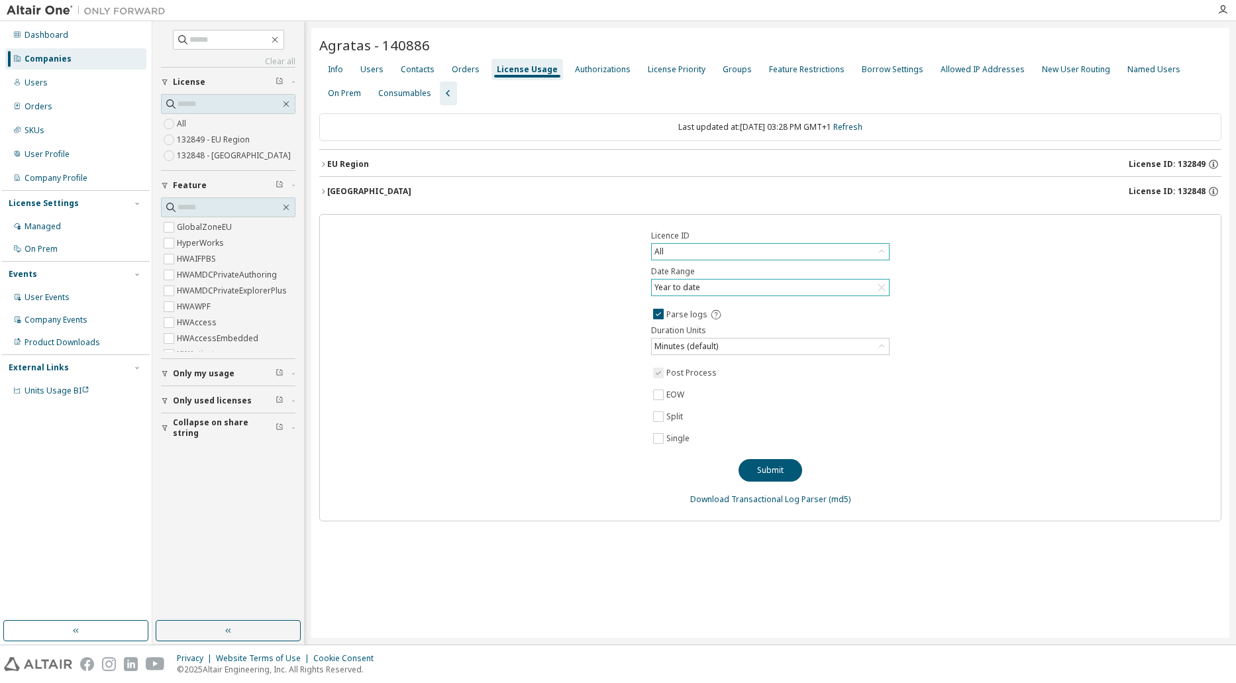
click at [1043, 550] on div "Agratas - 140886 Clear Load Save Save As Field Operator Value Select filter Sel…" at bounding box center [770, 333] width 918 height 610
click at [1026, 491] on div "Licence ID All Date Range Year to date Parse logs Duration Units Minutes (defau…" at bounding box center [770, 367] width 902 height 307
click at [1031, 496] on div "Licence ID All Date Range Year to date Parse logs Duration Units Minutes (defau…" at bounding box center [770, 367] width 902 height 307
click at [1089, 485] on div "Licence ID All Date Range Year to date Parse logs Duration Units Minutes (defau…" at bounding box center [770, 367] width 902 height 307
click at [1040, 413] on div "Licence ID All Date Range Year to date Parse logs Duration Units Minutes (defau…" at bounding box center [770, 367] width 902 height 307
